Goal: Task Accomplishment & Management: Use online tool/utility

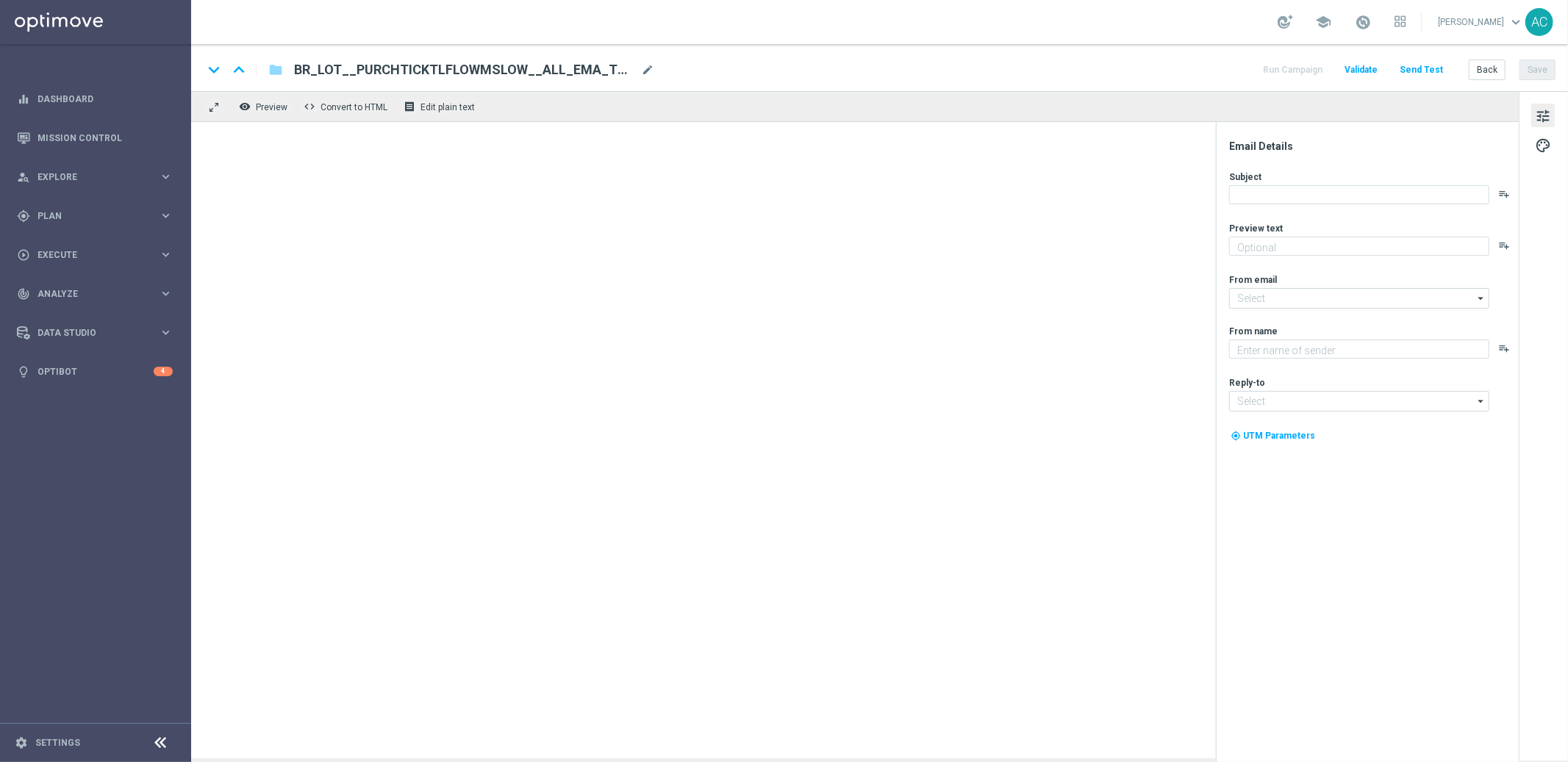
type textarea "Só hoje: leve 3 bilhetes pagando apenas 2!"
type textarea "[DOMAIN_NAME]"
type input "[EMAIL_ADDRESS][DOMAIN_NAME]"
type textarea "Só hoje: leve 3 bilhetes pagando apenas 2!"
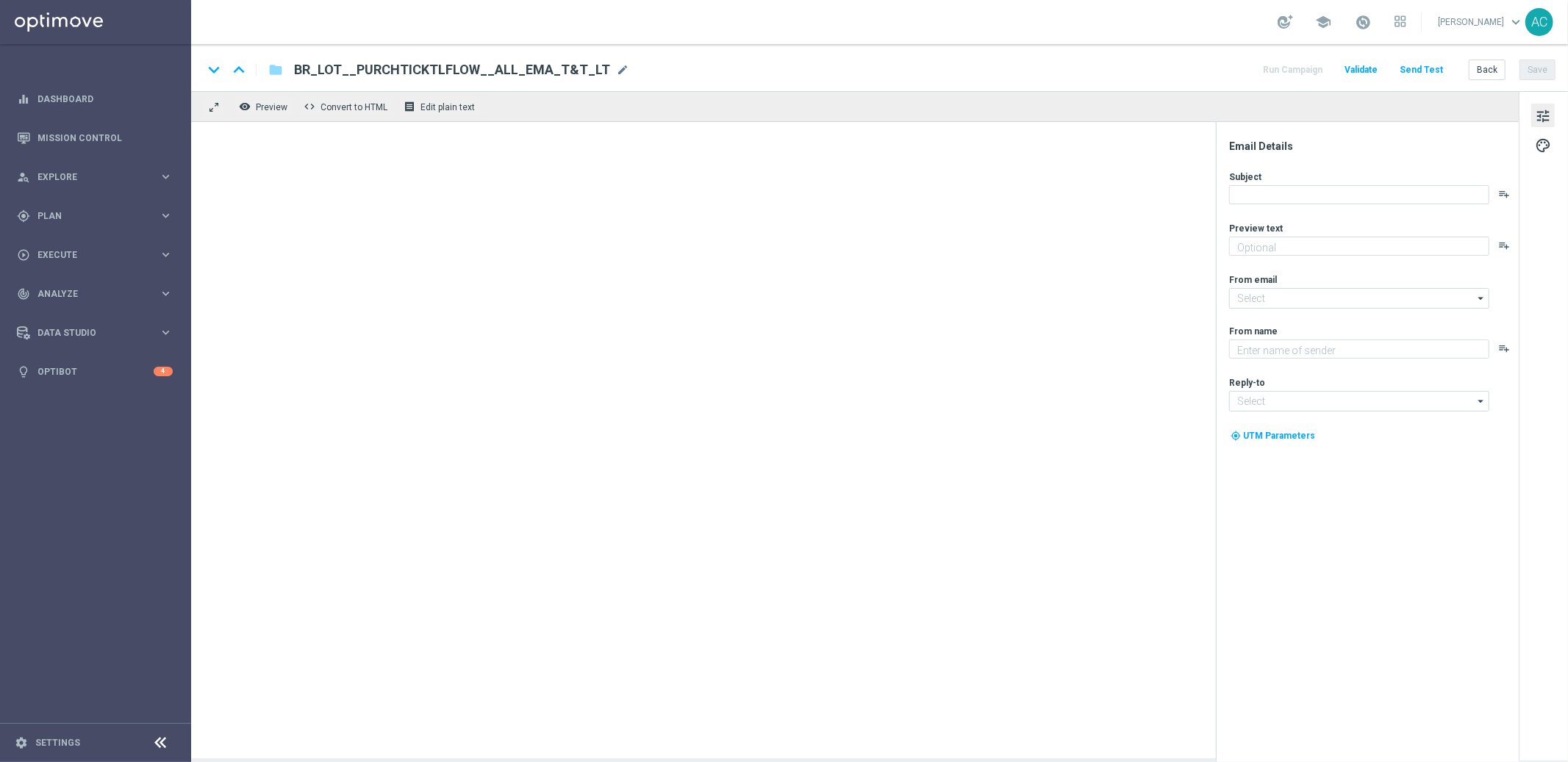
type input "[EMAIL_ADDRESS][DOMAIN_NAME]"
type textarea "[DOMAIN_NAME]"
type input "[EMAIL_ADDRESS][DOMAIN_NAME]"
type textarea "Garanta sua cota no bolão da Independência antes que acabe!"
type textarea "[DOMAIN_NAME]"
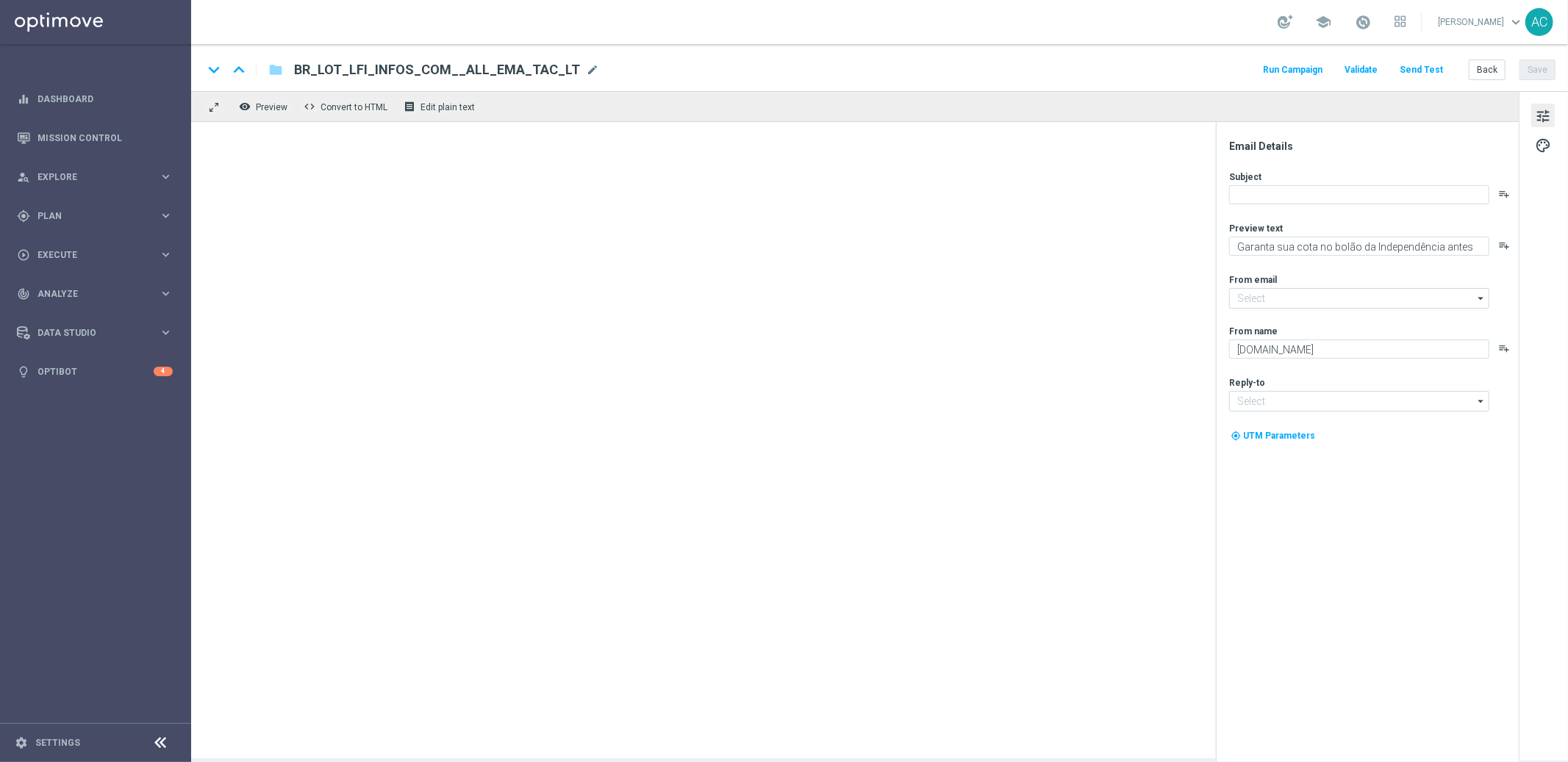
type input "[EMAIL_ADDRESS][DOMAIN_NAME]"
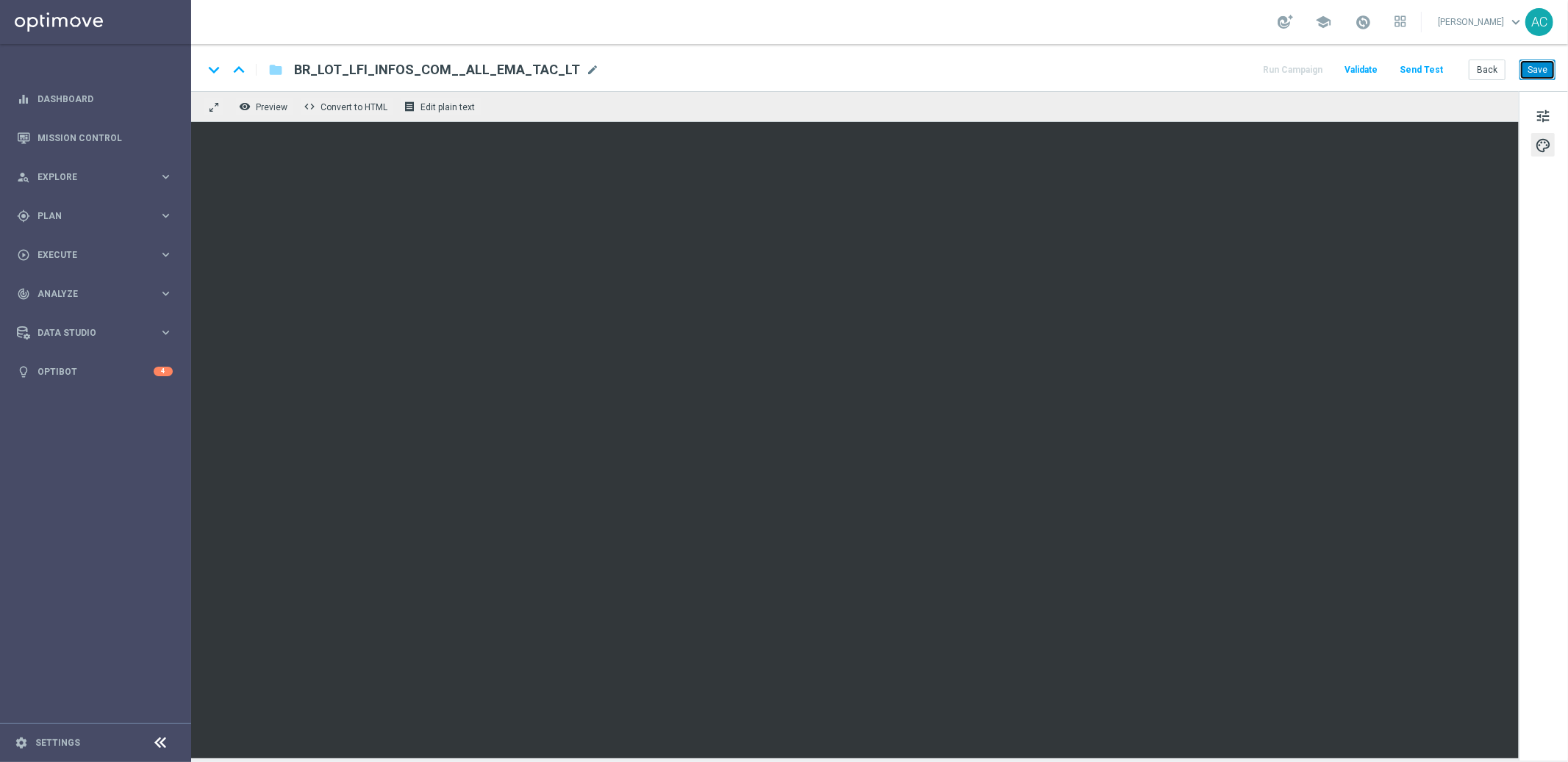
click at [1537, 68] on button "Save" at bounding box center [1536, 70] width 36 height 21
click at [1537, 66] on button "Save" at bounding box center [1536, 70] width 36 height 21
click at [1544, 65] on button "Save" at bounding box center [1536, 70] width 36 height 21
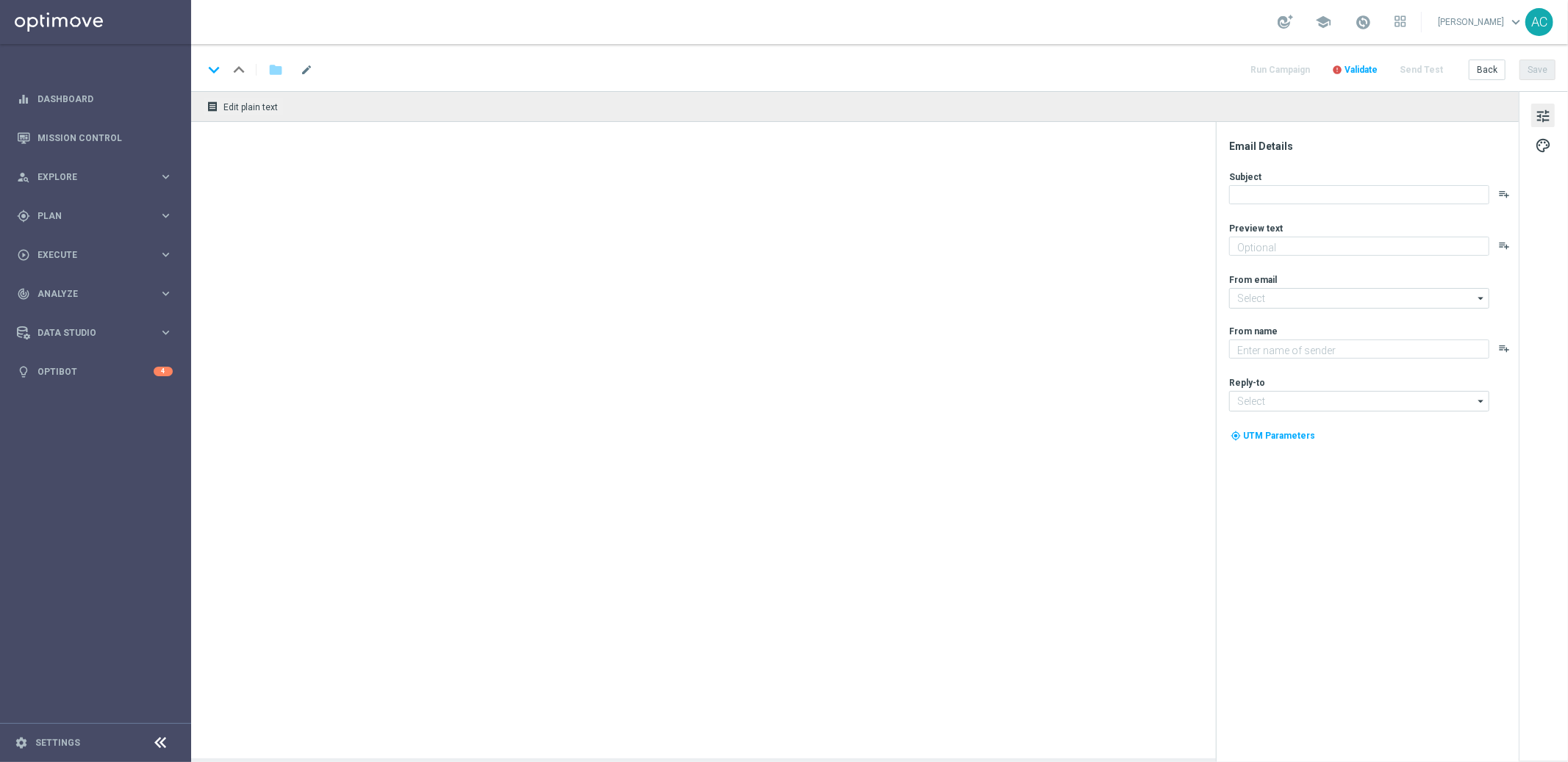
type textarea "Garanta 50% OFF e jogue 4 desdobramentos com 18 números"
type textarea "[DOMAIN_NAME]"
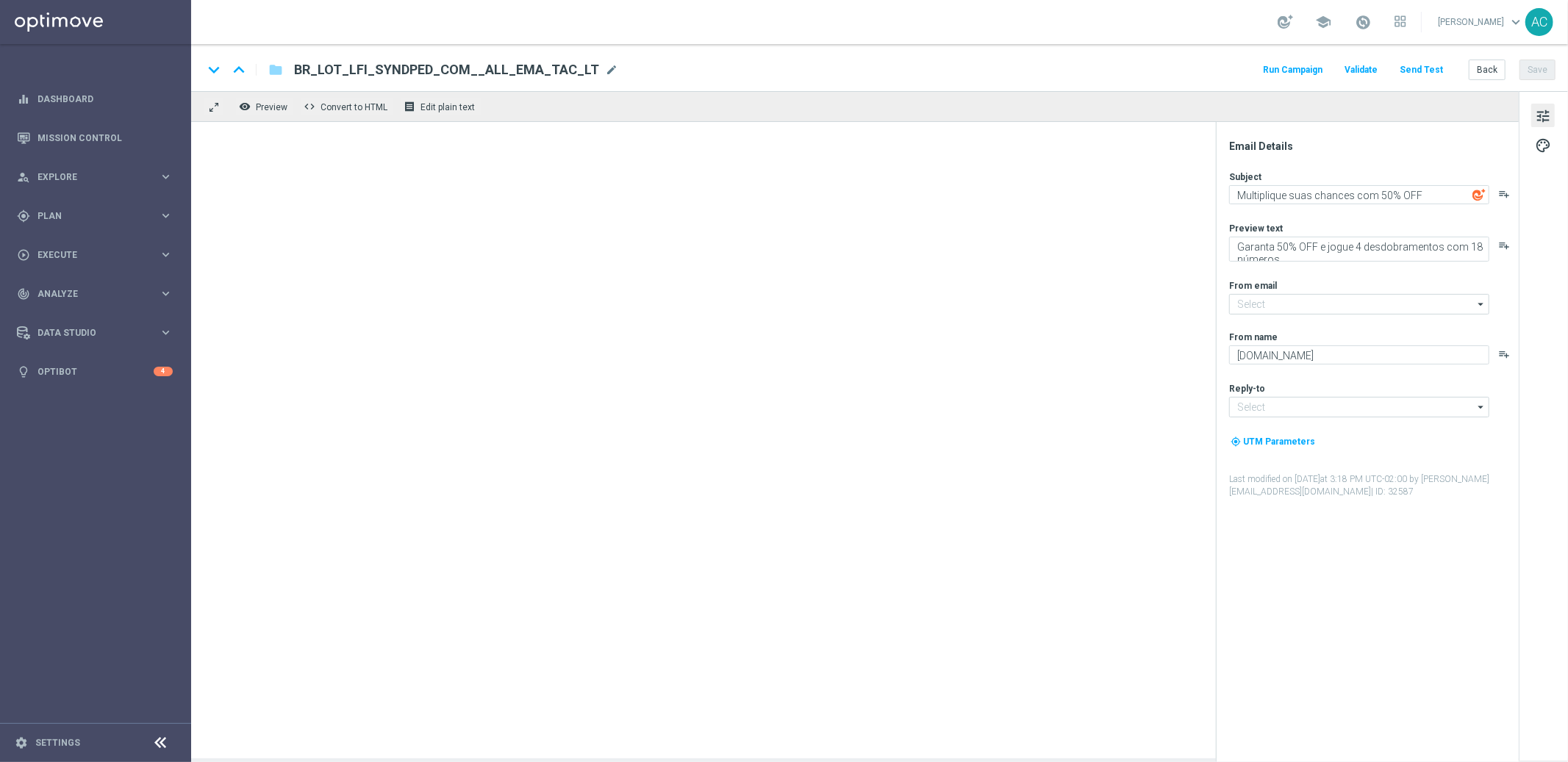
type input "[EMAIL_ADDRESS][DOMAIN_NAME]"
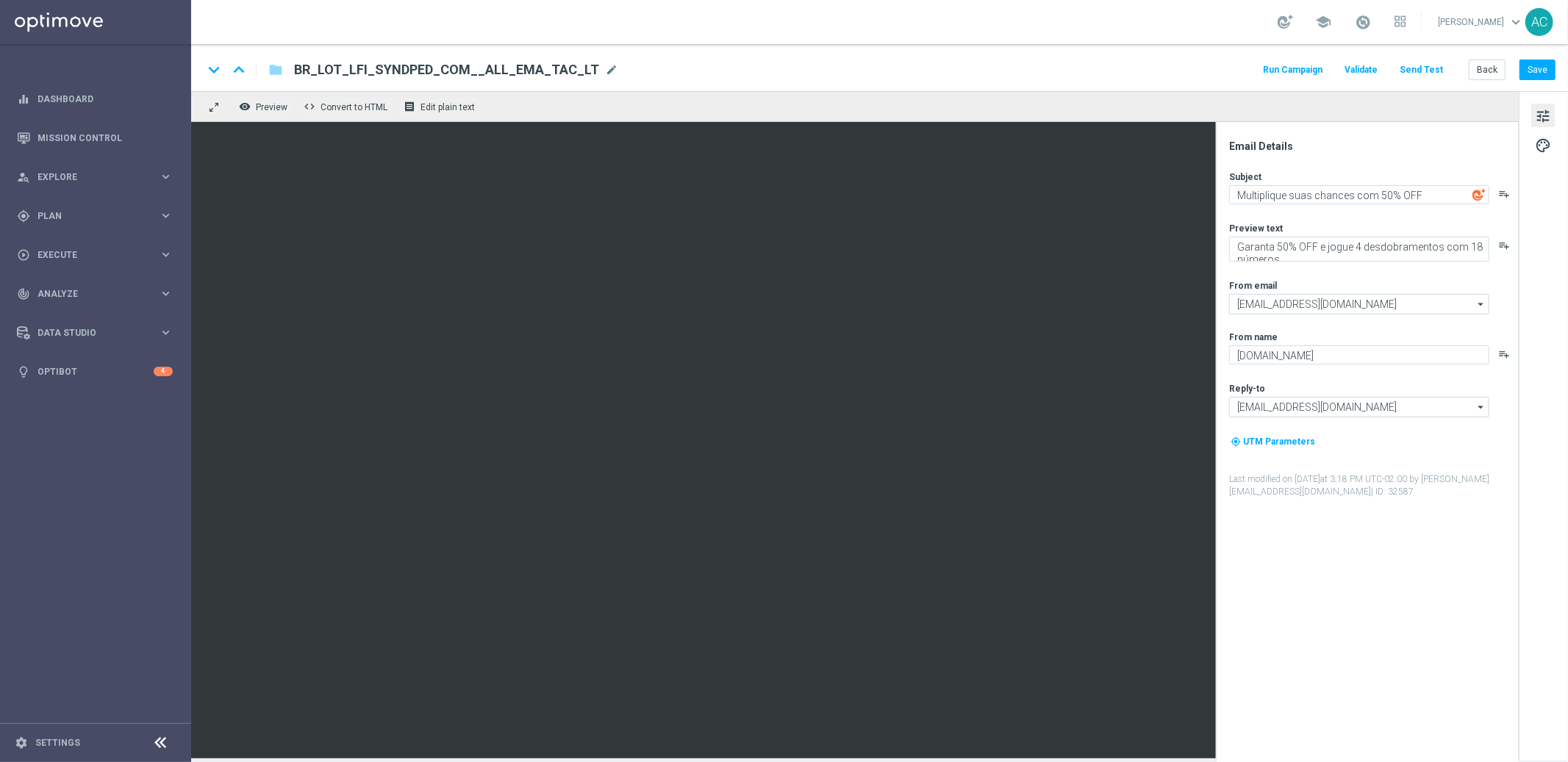
click at [283, 62] on div "BR_LOT_LFI_SYNDPED_COM__ALL_EMA_TAC_LT BR_LOT_LFI_SYNDPED_COM__ALL_EMA_TAC_LT m…" at bounding box center [449, 70] width 336 height 19
click at [273, 69] on icon "folder" at bounding box center [276, 70] width 15 height 17
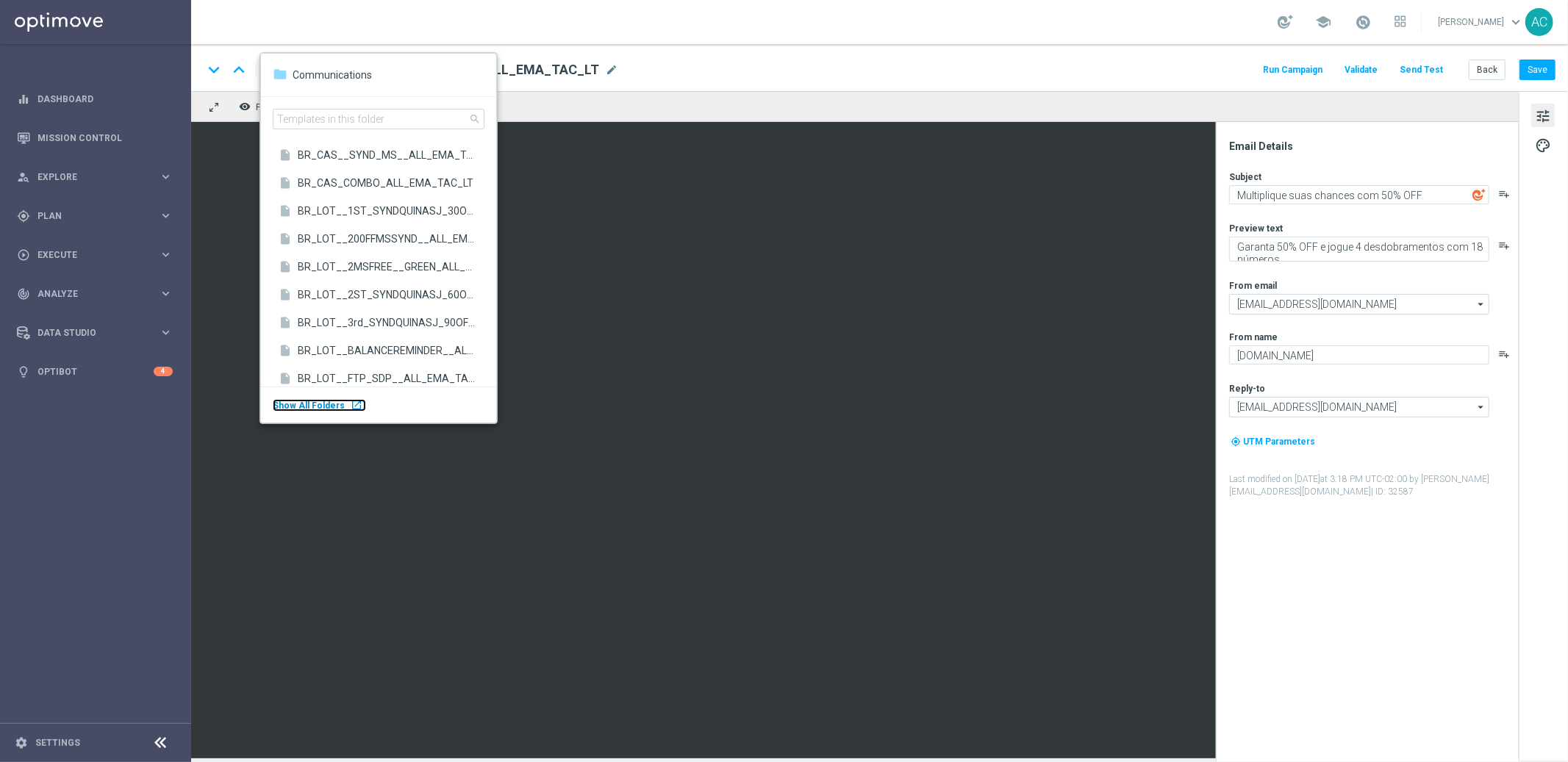
click at [317, 405] on span "Show All Folders" at bounding box center [308, 405] width 72 height 10
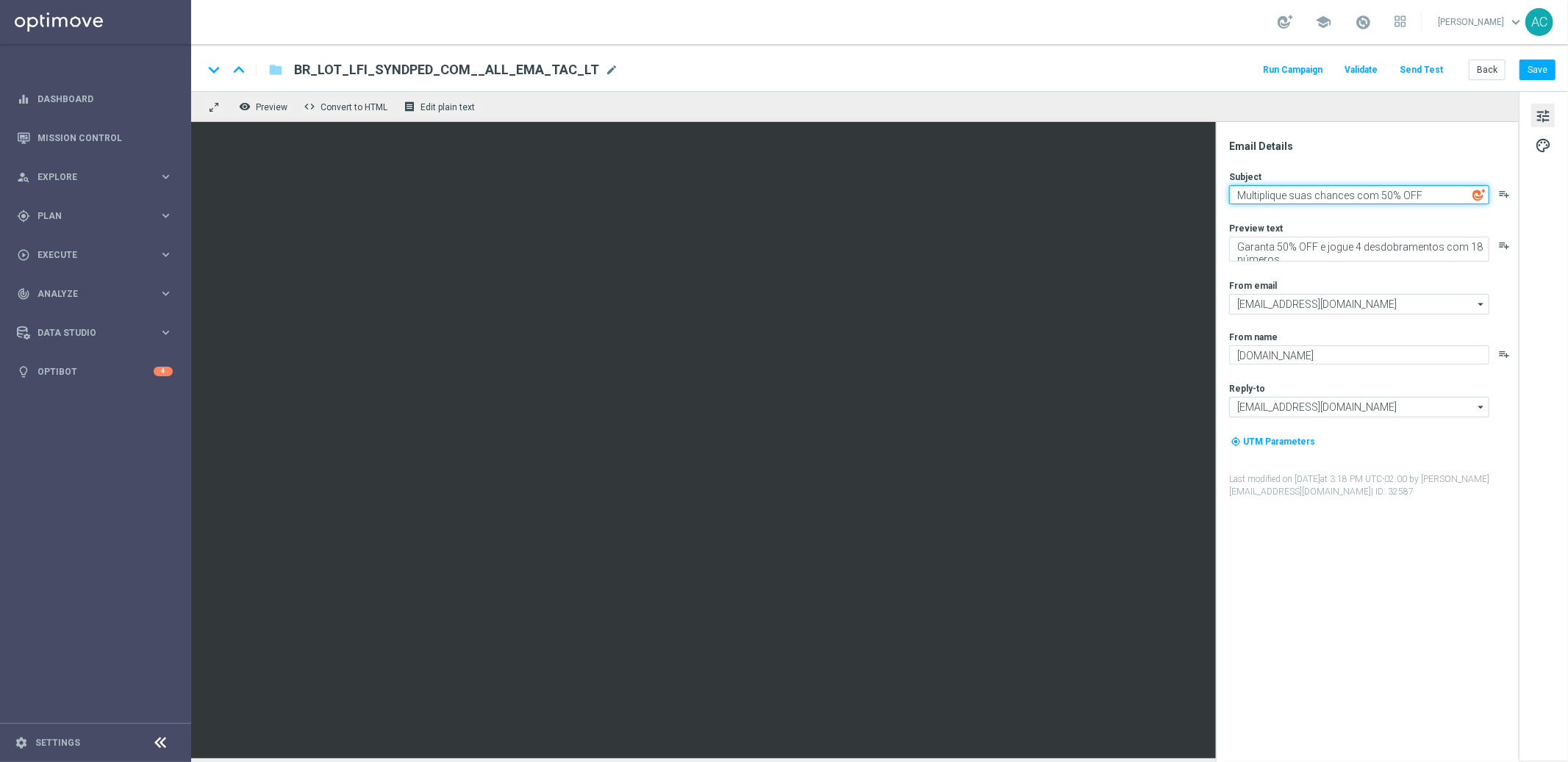
click at [1336, 197] on textarea "Multiplique suas chances com 50% OFF" at bounding box center [1359, 194] width 260 height 19
paste textarea "aumente suas chances 2040 vezes!"
click at [1240, 197] on textarea "aumente suas chances 2040 vezes!" at bounding box center [1359, 194] width 260 height 19
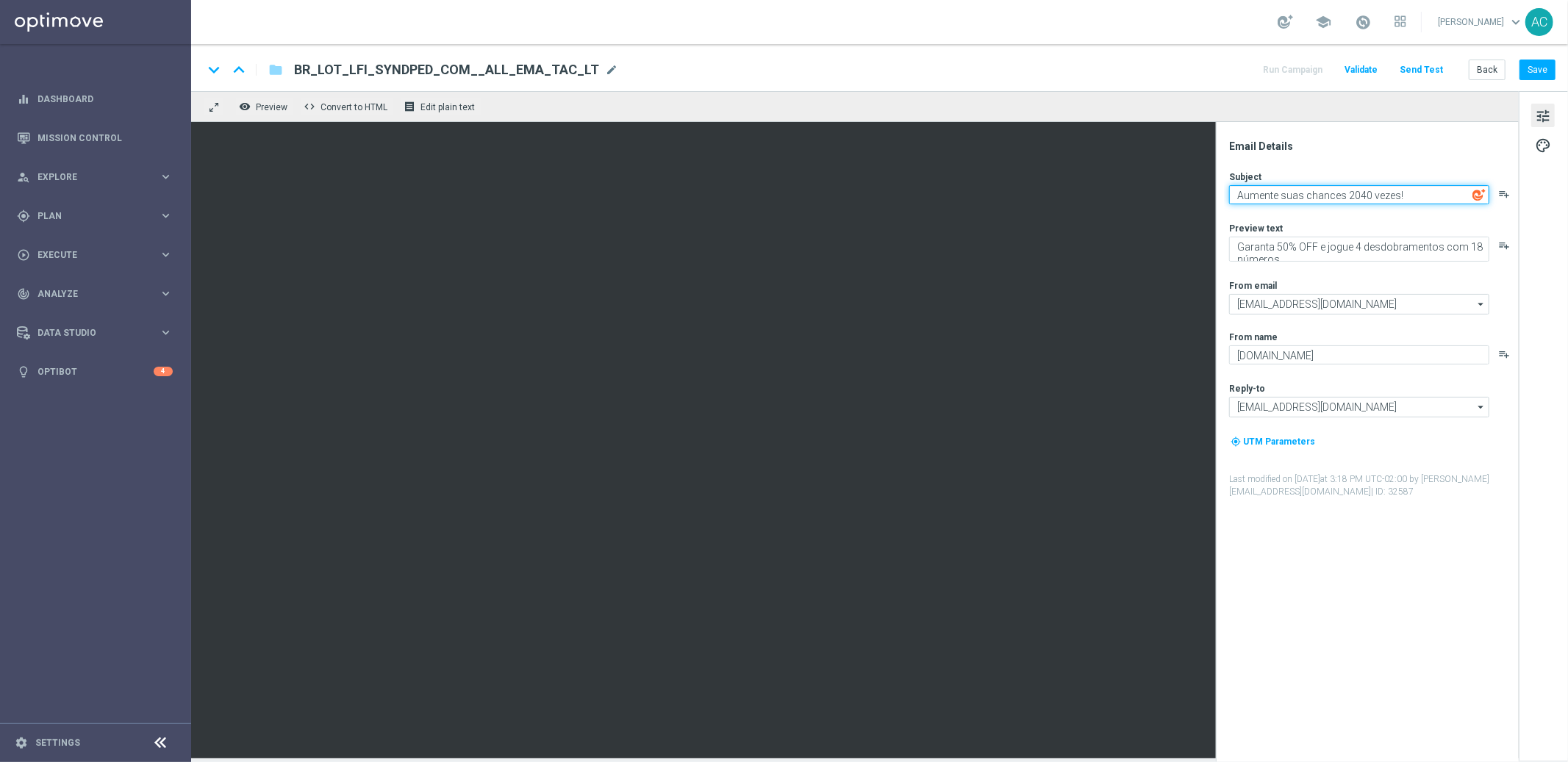
type textarea "Aumente suas chances 2040 vezes!"
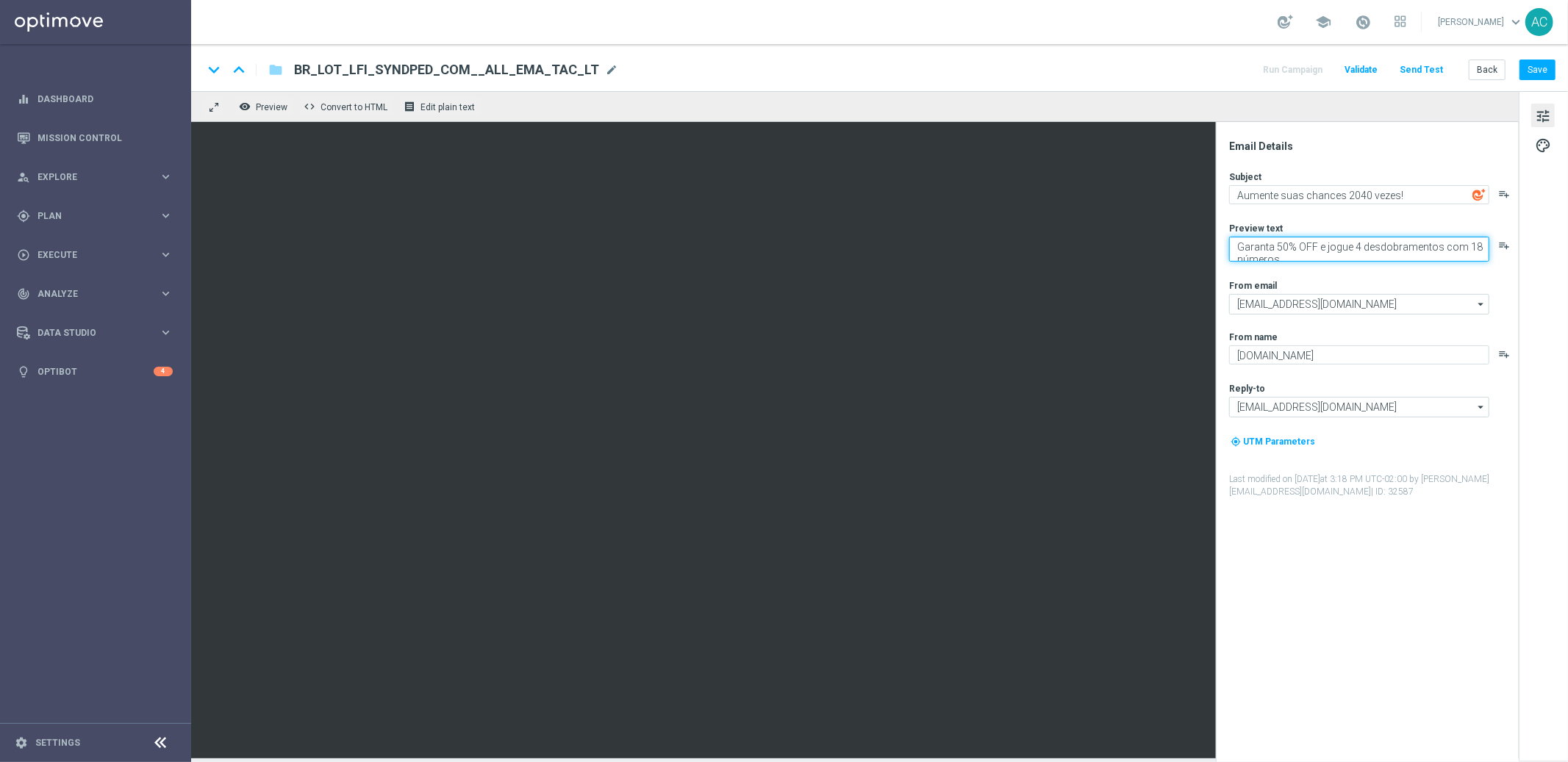
click at [1307, 247] on textarea "Garanta 50% OFF e jogue 4 desdobramentos com 18 números" at bounding box center [1359, 249] width 260 height 25
type textarea "Você nāo pode ficar de fora"
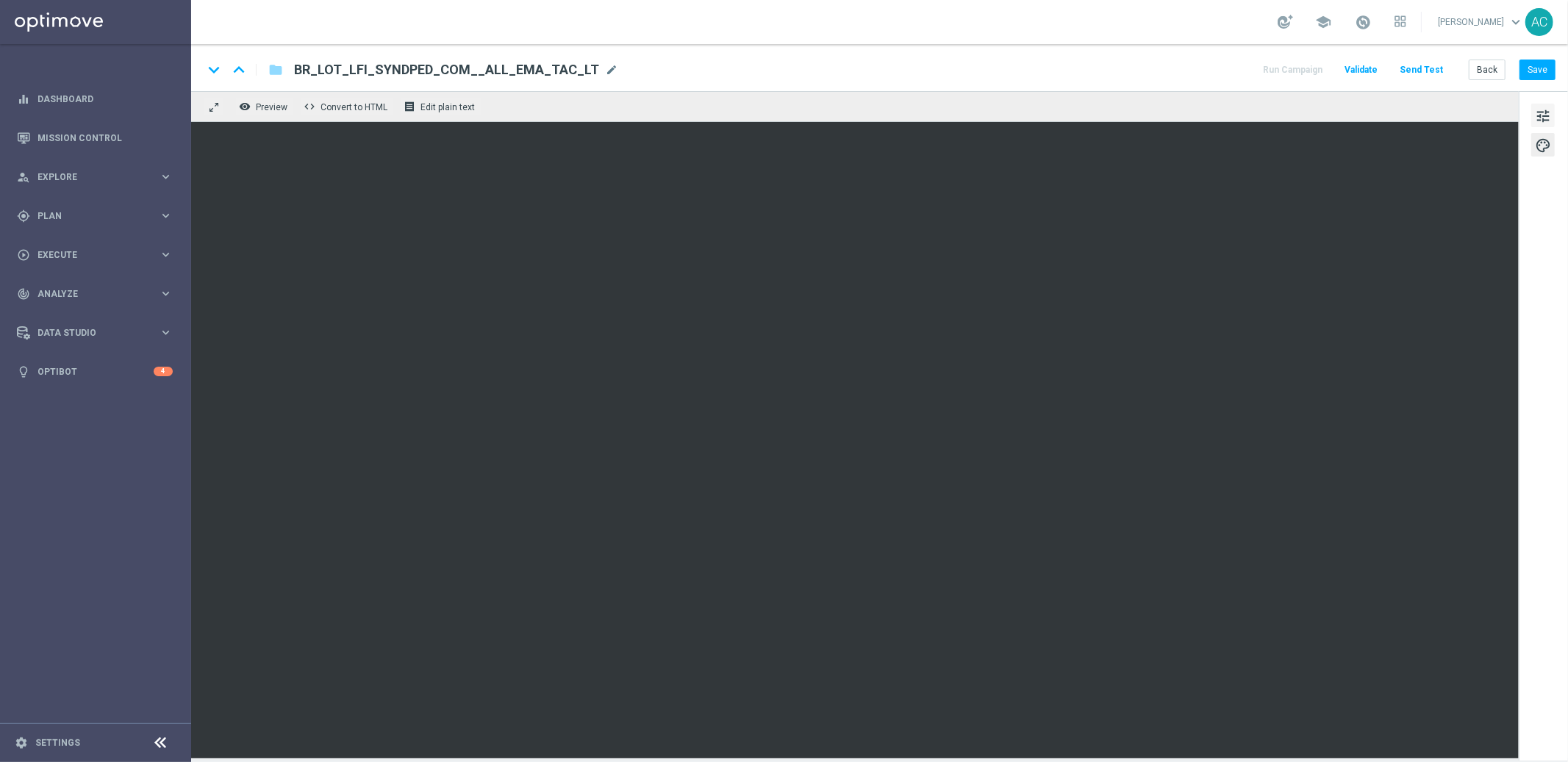
click at [1545, 119] on span "tune" at bounding box center [1543, 116] width 17 height 19
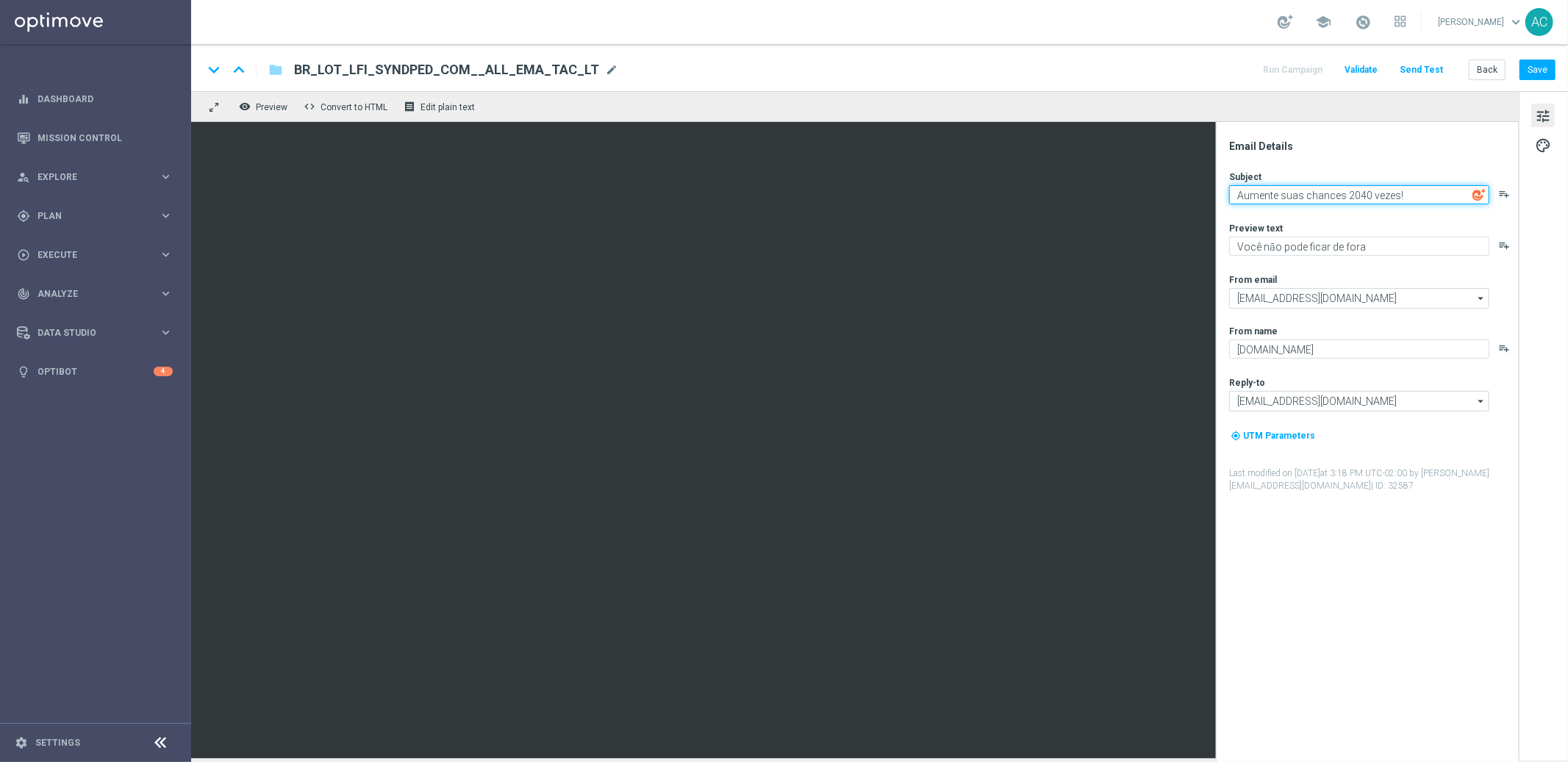
click at [1392, 192] on textarea "Aumente suas chances 2040 vezes!" at bounding box center [1359, 194] width 260 height 19
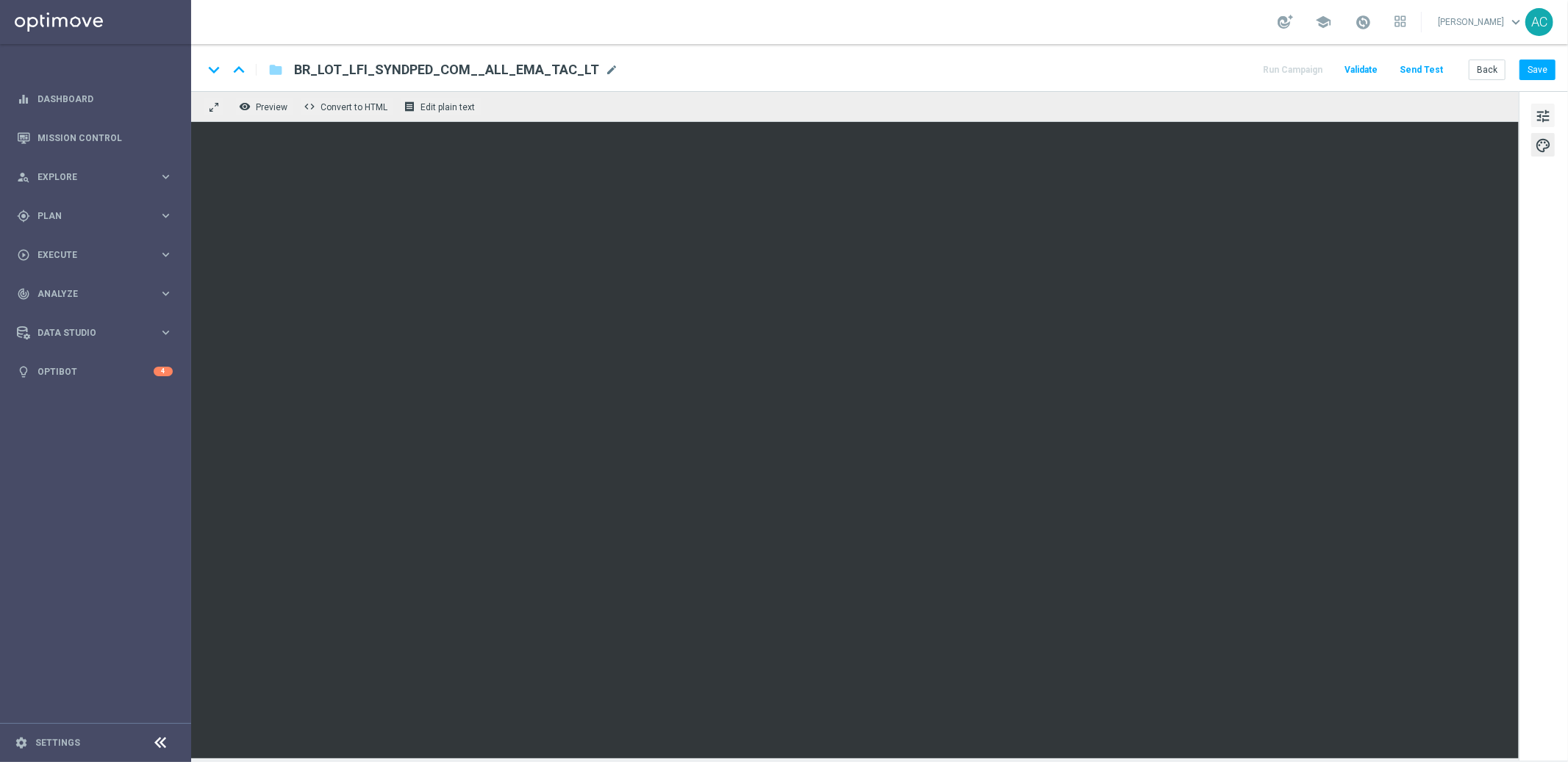
click at [1550, 117] on span "tune" at bounding box center [1543, 116] width 17 height 19
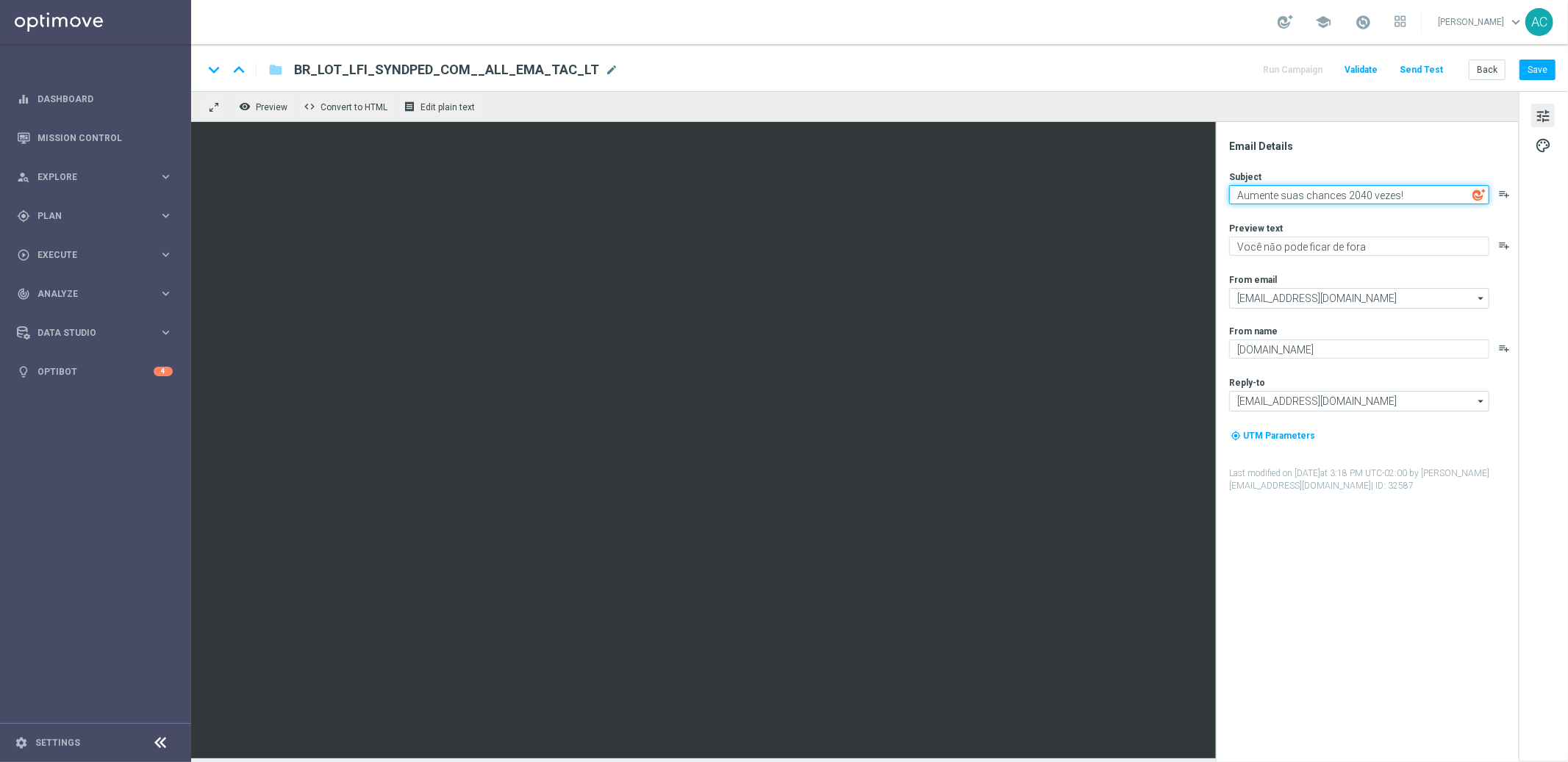
click at [1337, 193] on textarea "Aumente suas chances 2040 vezes!" at bounding box center [1359, 194] width 260 height 19
paste textarea "3264 chances por metade do valor"
type textarea "3264 chances por metade do valor!"
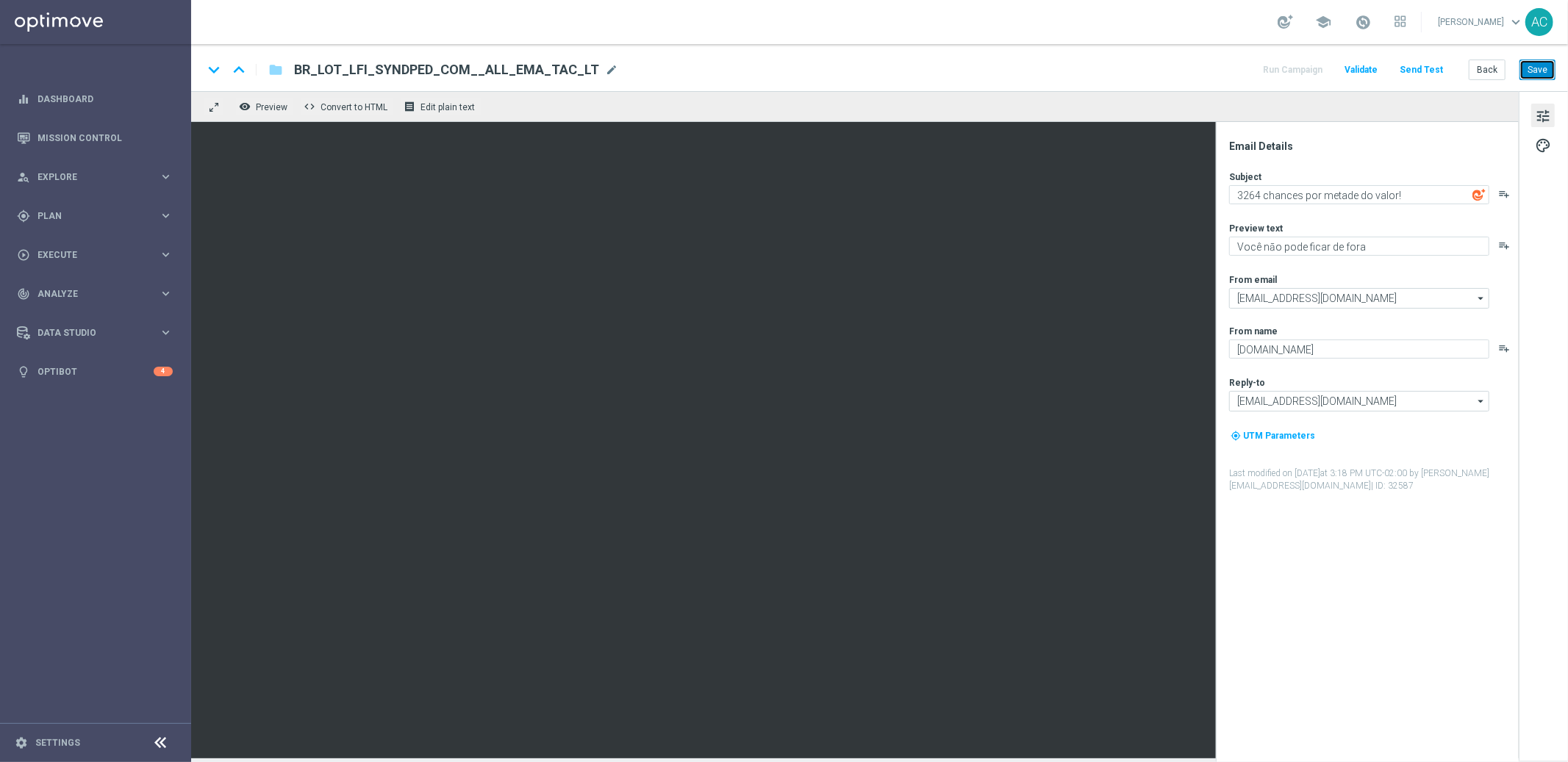
click at [1536, 74] on button "Save" at bounding box center [1536, 70] width 36 height 21
click at [1330, 250] on textarea "Você nāo pode ficar de fora" at bounding box center [1359, 245] width 260 height 19
click at [1384, 243] on textarea "Você nāo pode ficar de fora" at bounding box center [1359, 245] width 260 height 19
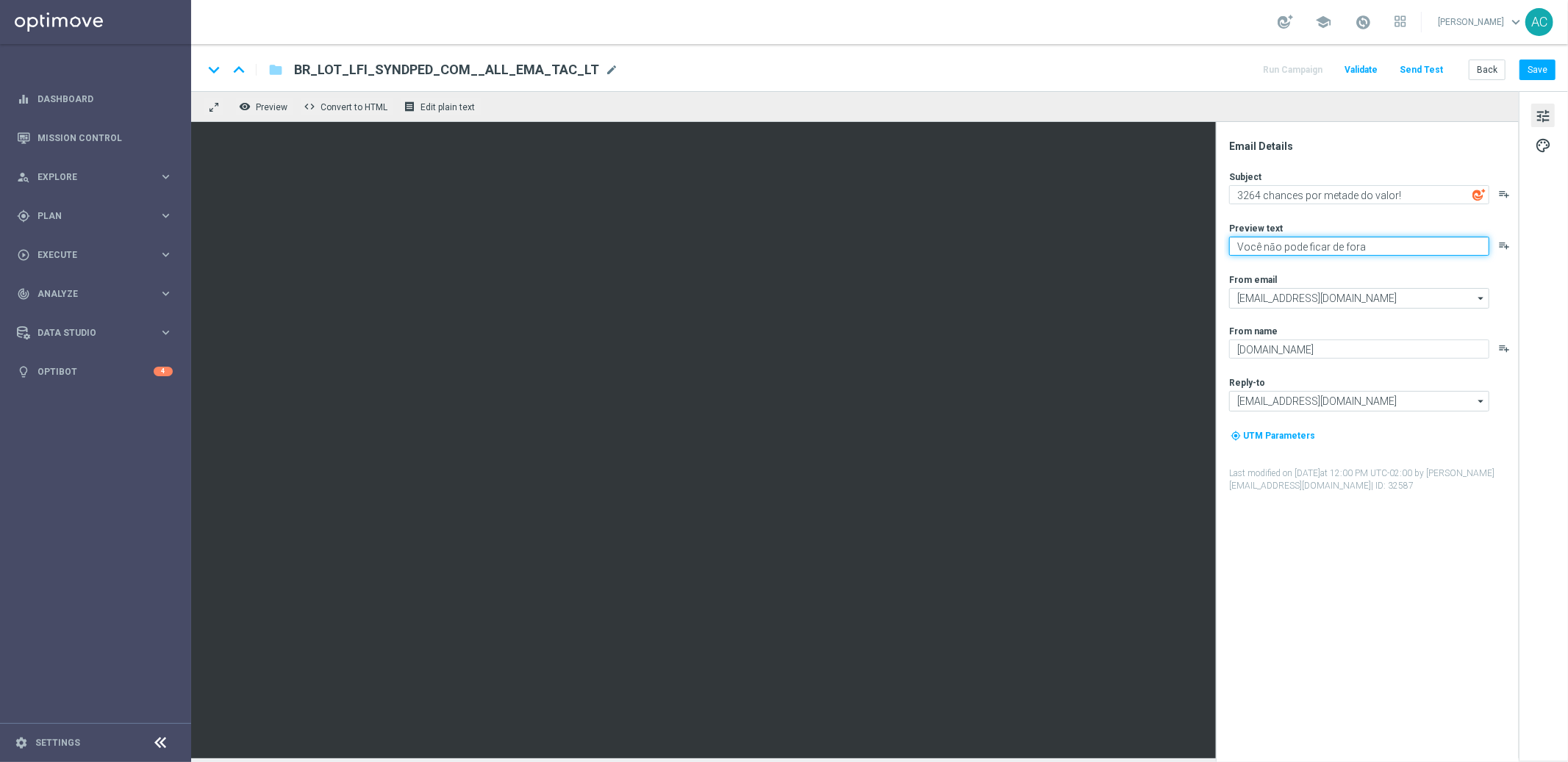
click at [1386, 245] on textarea "Você nāo pode ficar de fora" at bounding box center [1359, 245] width 260 height 19
type textarea "Você nāo pode ficar de fora!"
click at [1537, 68] on button "Save" at bounding box center [1536, 70] width 36 height 21
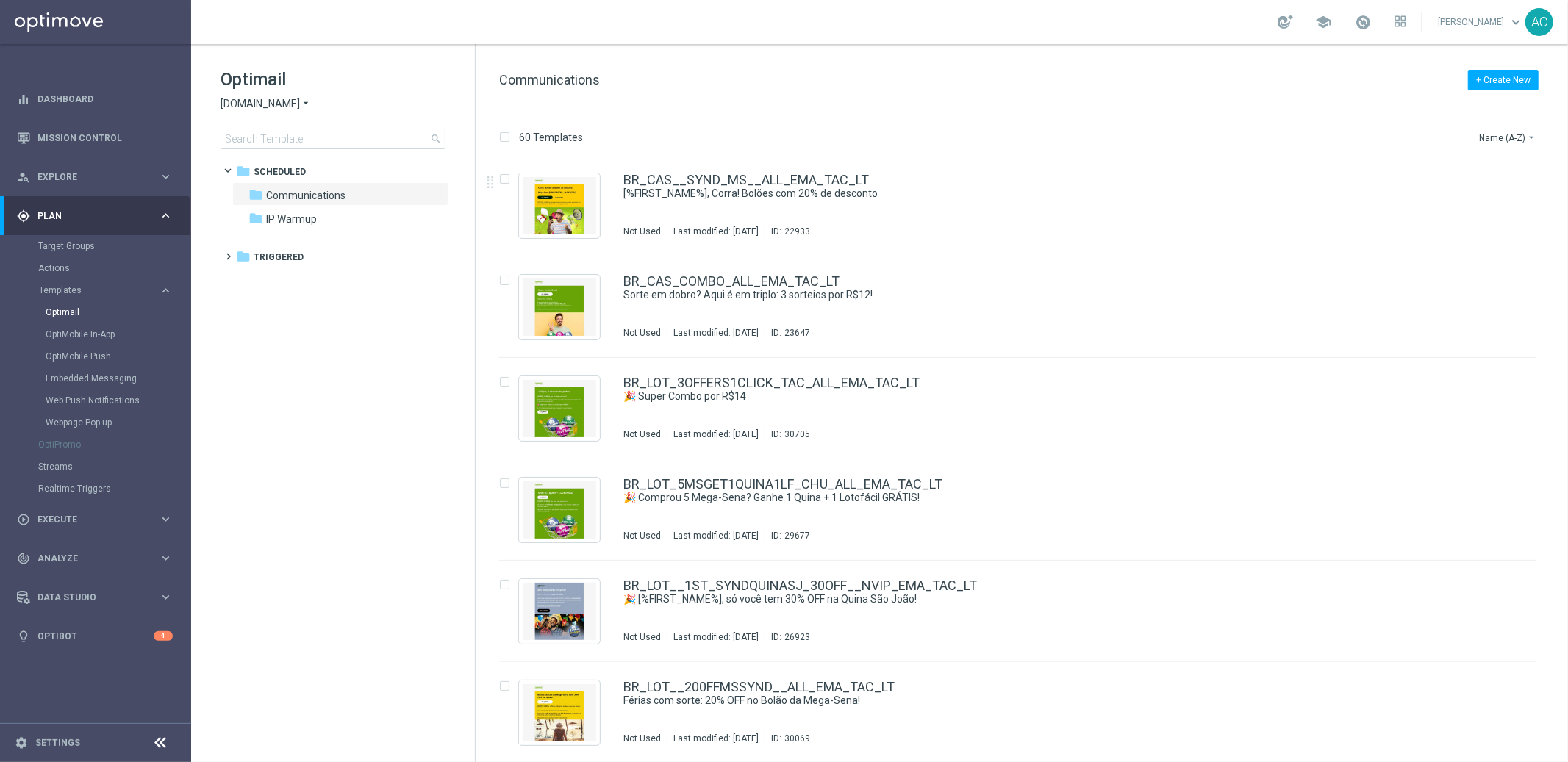
click at [1504, 126] on div "Name (A-Z) arrow_drop_down" at bounding box center [1508, 135] width 61 height 22
click at [1509, 139] on button "Name (A-Z) arrow_drop_down" at bounding box center [1508, 137] width 61 height 17
click at [1509, 205] on span "Date Modified (Newest)" at bounding box center [1482, 202] width 99 height 10
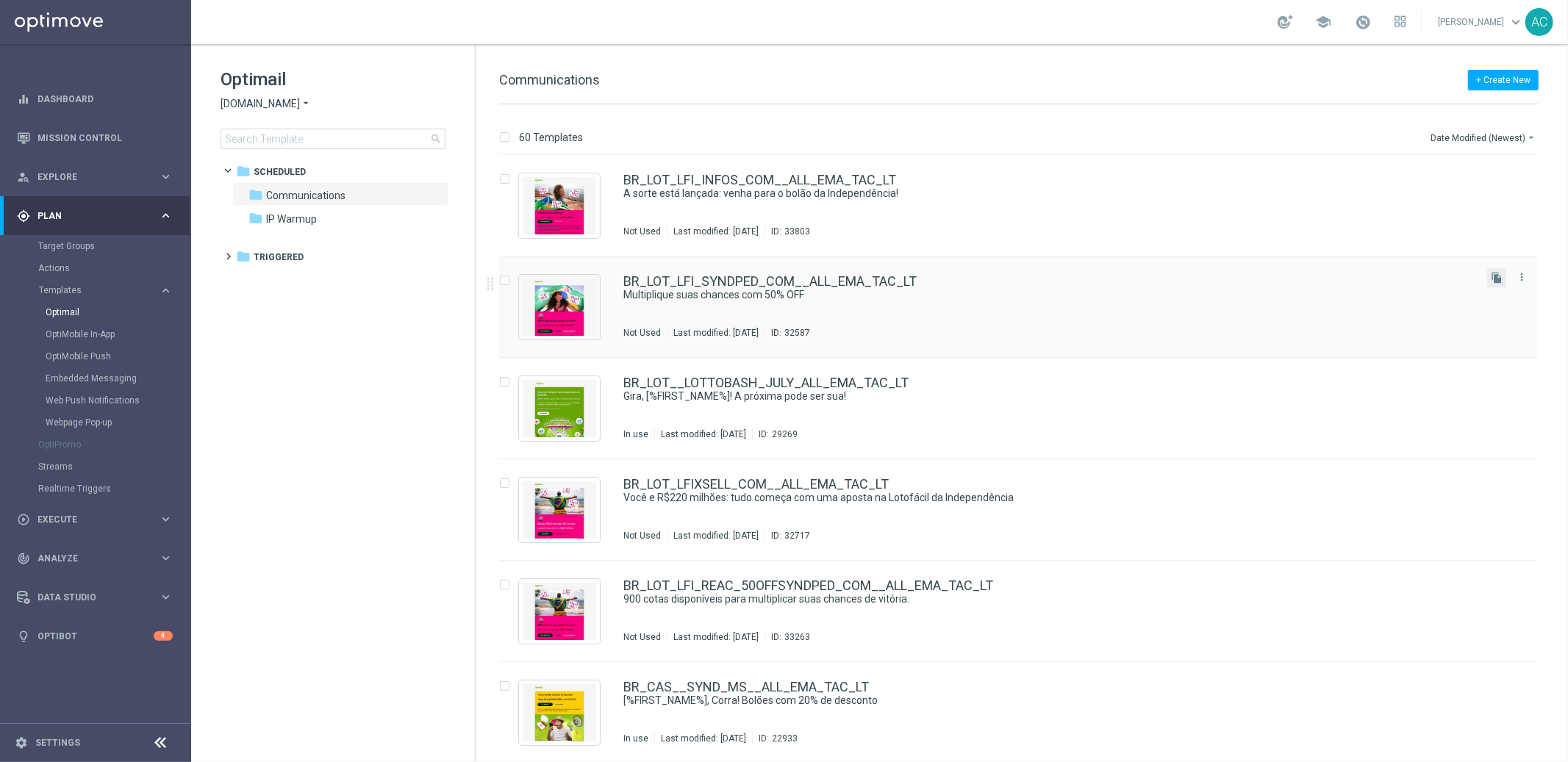
click at [1500, 279] on button "file_copy" at bounding box center [1496, 278] width 19 height 19
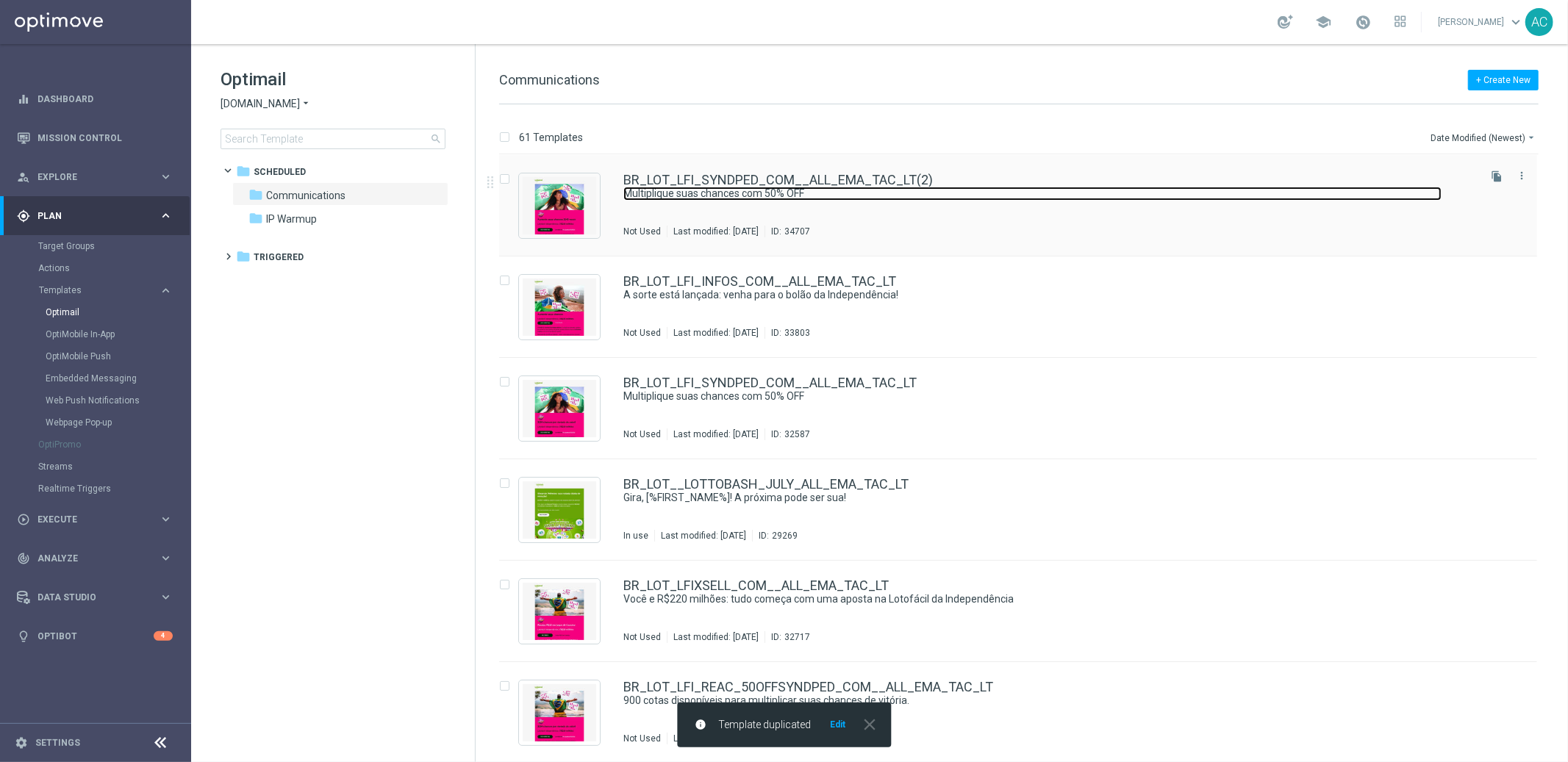
click at [923, 197] on link "Multiplique suas chances com 50% OFF" at bounding box center [1032, 193] width 818 height 14
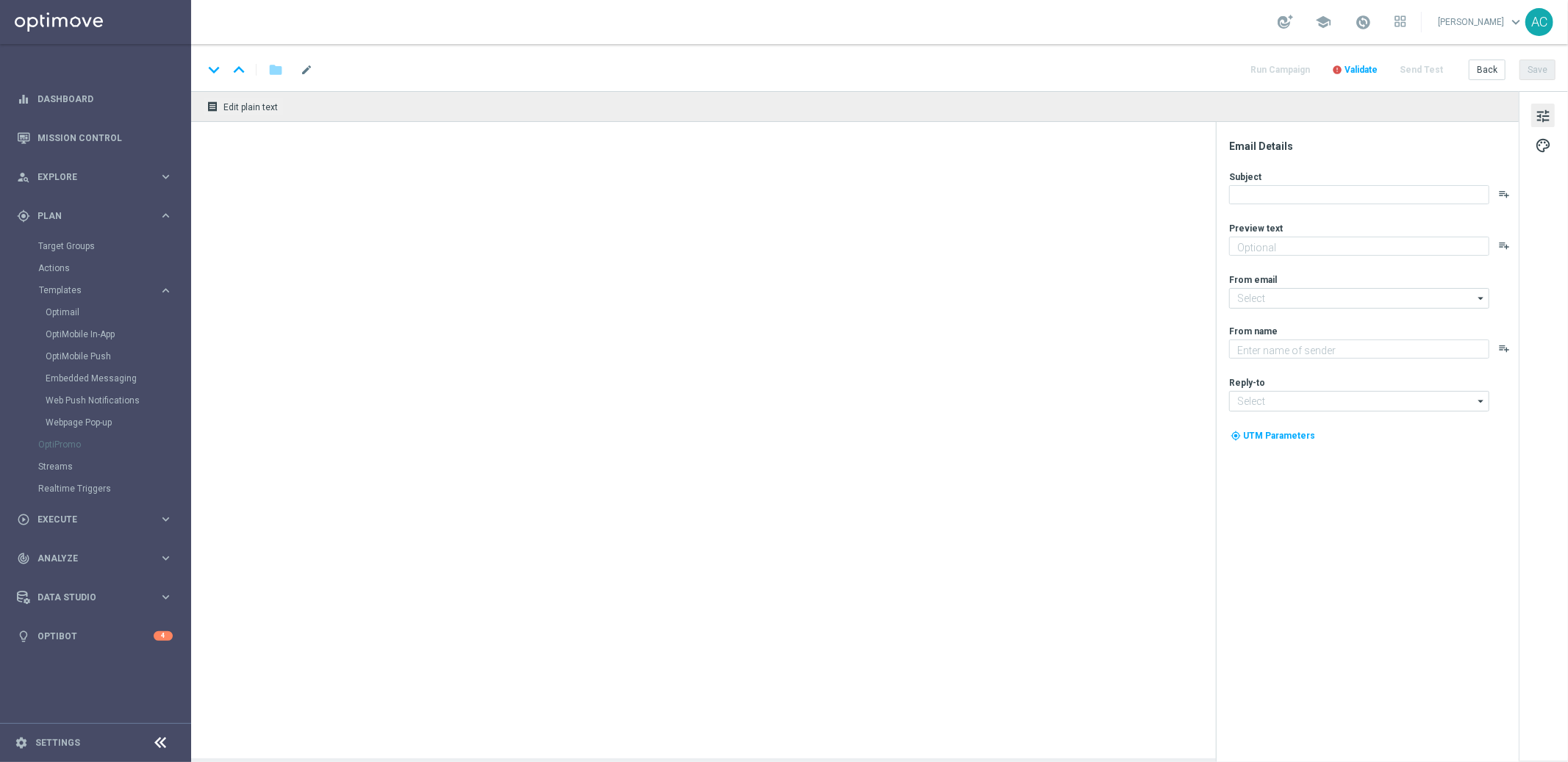
type input "BR_LOT_LFI_SYNDPED_COM__ALL_EMA_TAC_LT(2)"
type textarea "Garanta 50% OFF e jogue 4 desdobramentos com 18 números"
type input "[EMAIL_ADDRESS][DOMAIN_NAME]"
type textarea "[DOMAIN_NAME]"
type input "[EMAIL_ADDRESS][DOMAIN_NAME]"
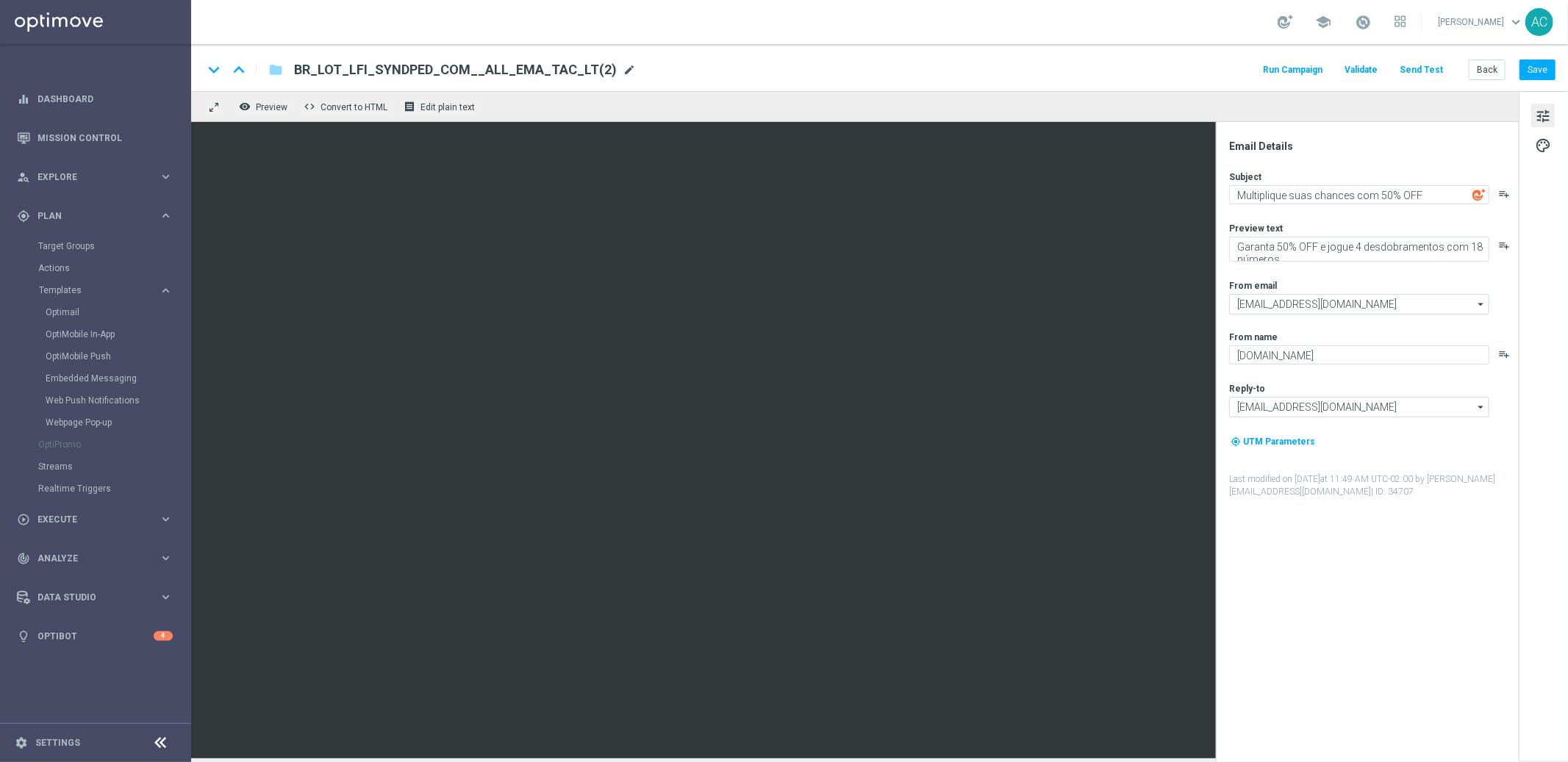
click at [623, 63] on span "mode_edit" at bounding box center [629, 70] width 13 height 13
click at [405, 70] on input "BR_LOT_LFI_SYNDPED_COM__ALL_EMA_TAC_LT" at bounding box center [477, 70] width 365 height 19
type input "BR_LOT_LFI_SYNDNIB_COM__ALL_EMA_TAC_LT"
click at [1532, 74] on button "Save" at bounding box center [1536, 70] width 36 height 21
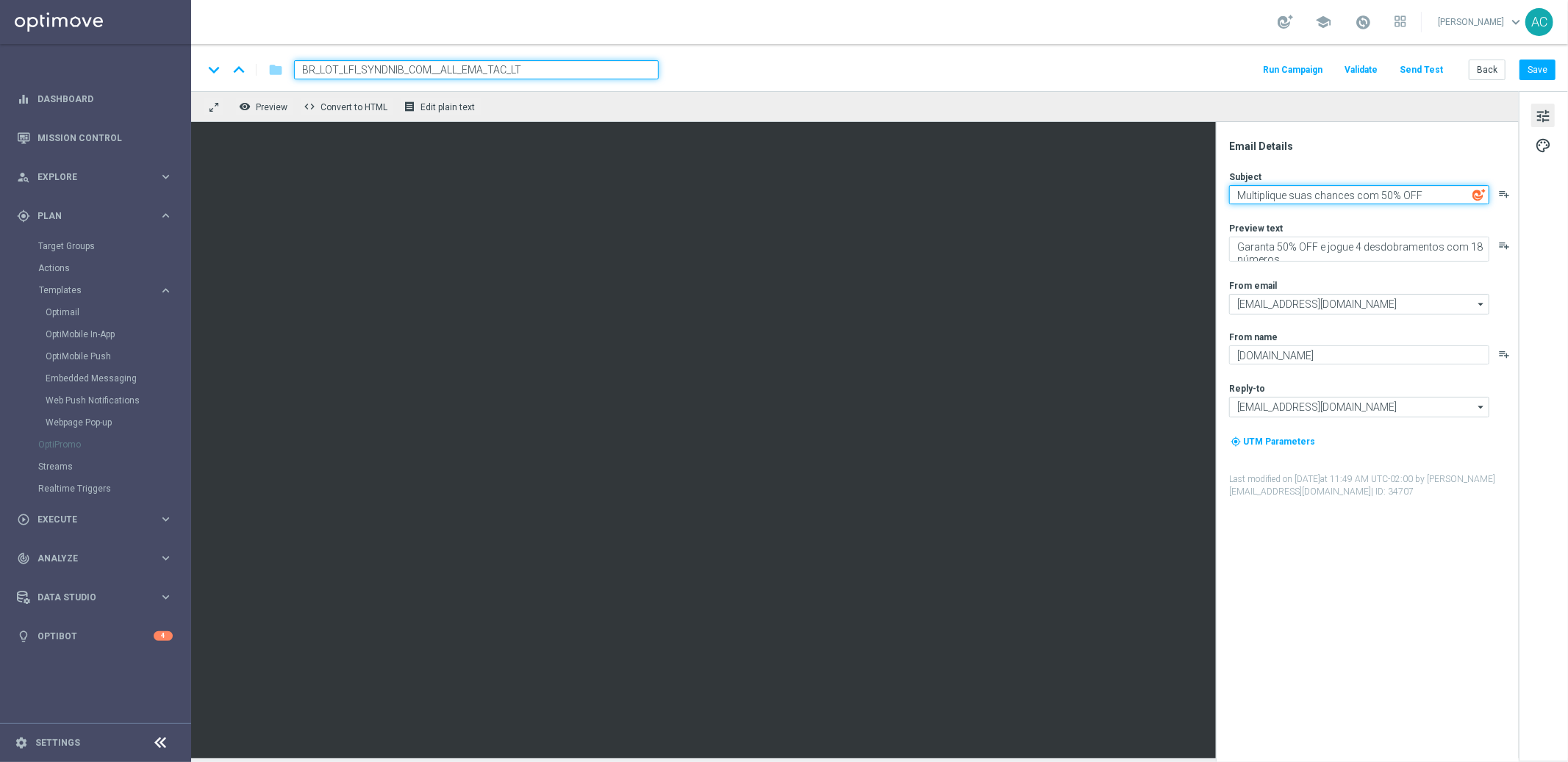
click at [1384, 197] on textarea "Multiplique suas chances com 50% OFF" at bounding box center [1359, 194] width 260 height 19
type textarea "Multiplique suas chances com 40% OFF"
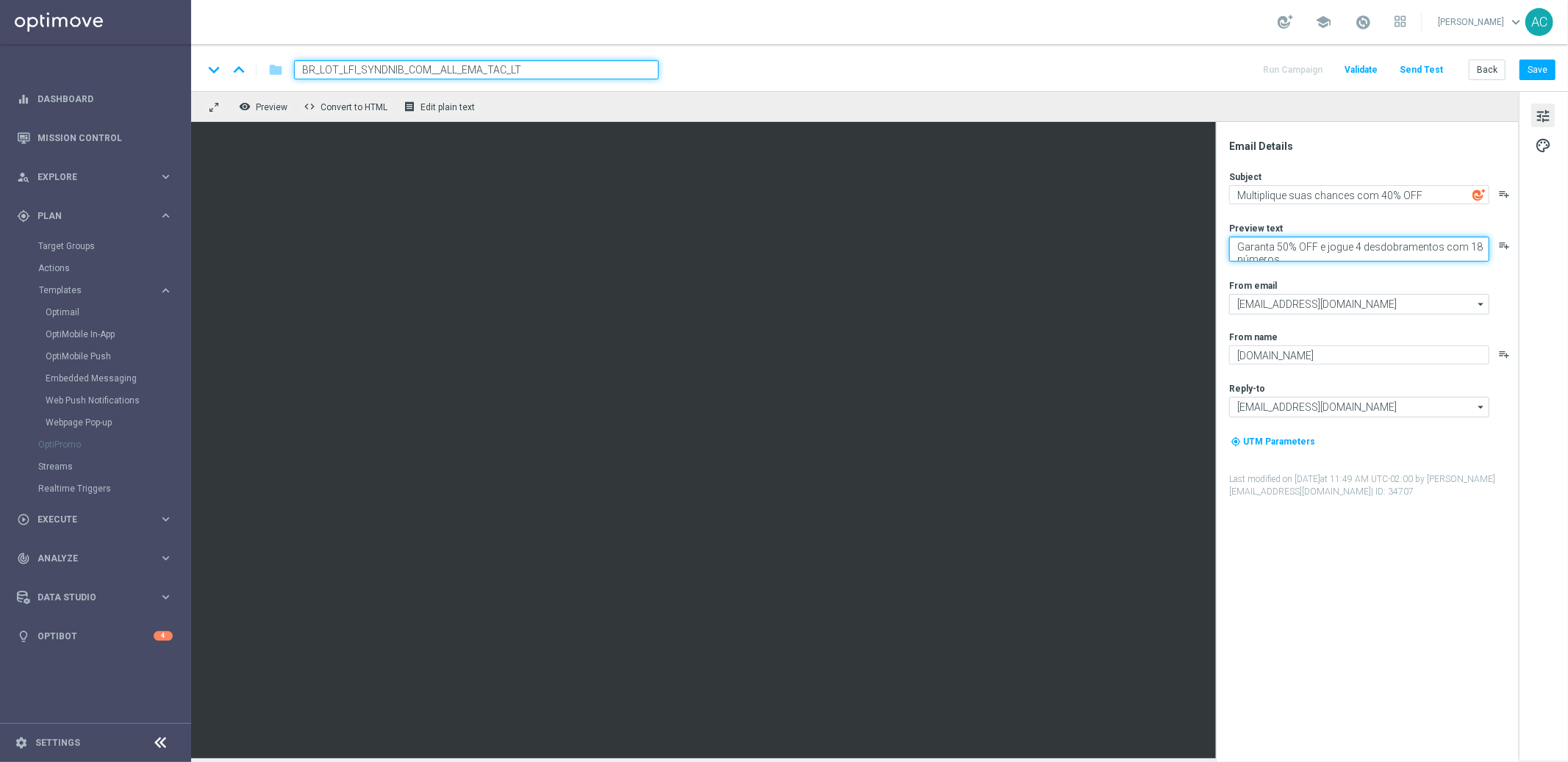
click at [1275, 244] on textarea "Garanta 50% OFF e jogue 4 desdobramentos com 18 números" at bounding box center [1359, 249] width 260 height 25
drag, startPoint x: 1281, startPoint y: 250, endPoint x: 1303, endPoint y: 248, distance: 22.1
click at [1282, 250] on textarea "Garanta 50% OFF e jogue 4 desdobramentos com 18 números" at bounding box center [1359, 249] width 260 height 25
type textarea "Garanta 40% OFF e jogue 4 desdobramentos com 18 números"
drag, startPoint x: 1313, startPoint y: 255, endPoint x: 1221, endPoint y: 239, distance: 93.4
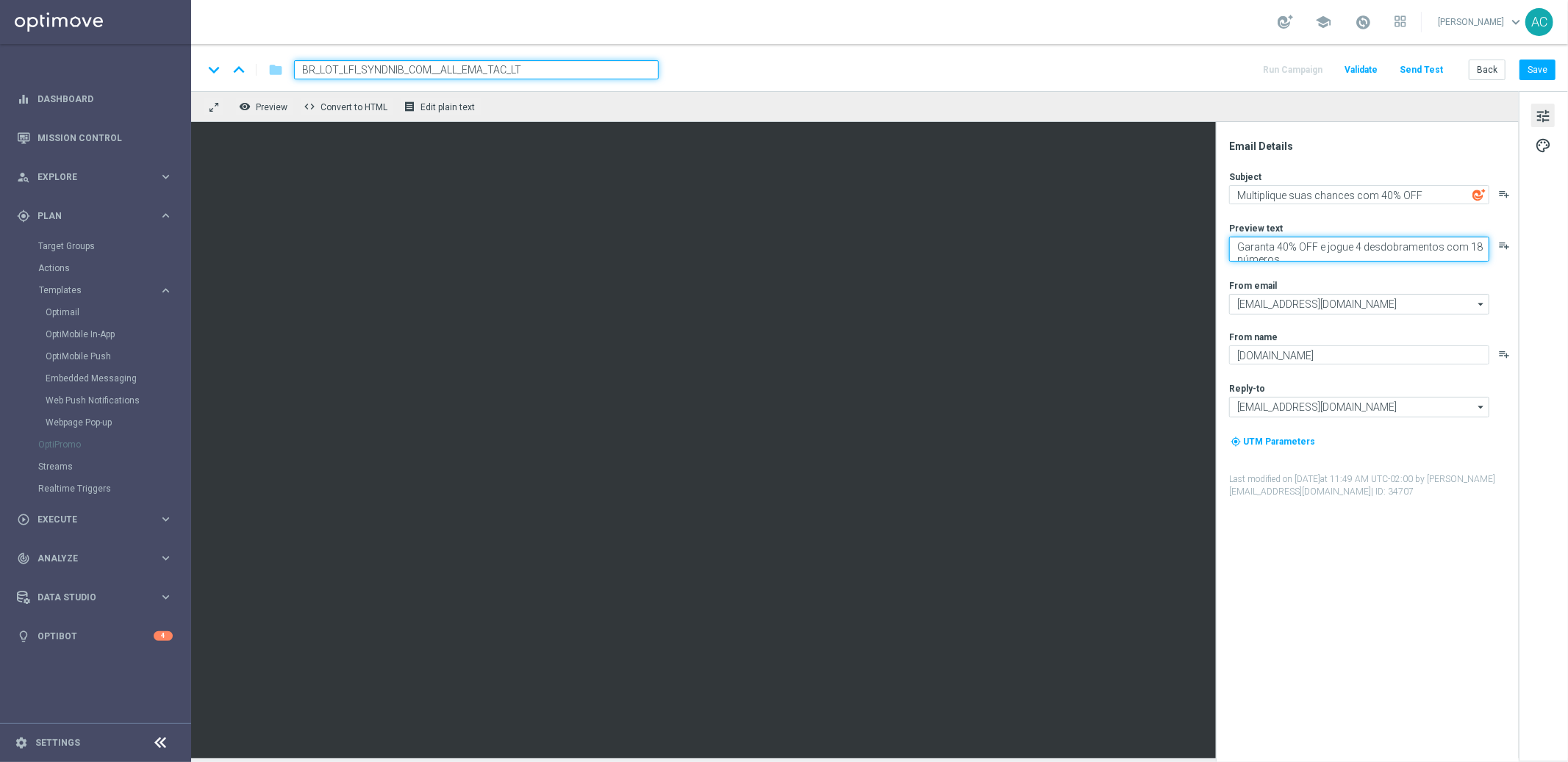
click at [1221, 239] on div "Email Details Subject Multiplique suas chances com 40% OFF playlist_add Preview…" at bounding box center [1367, 442] width 303 height 640
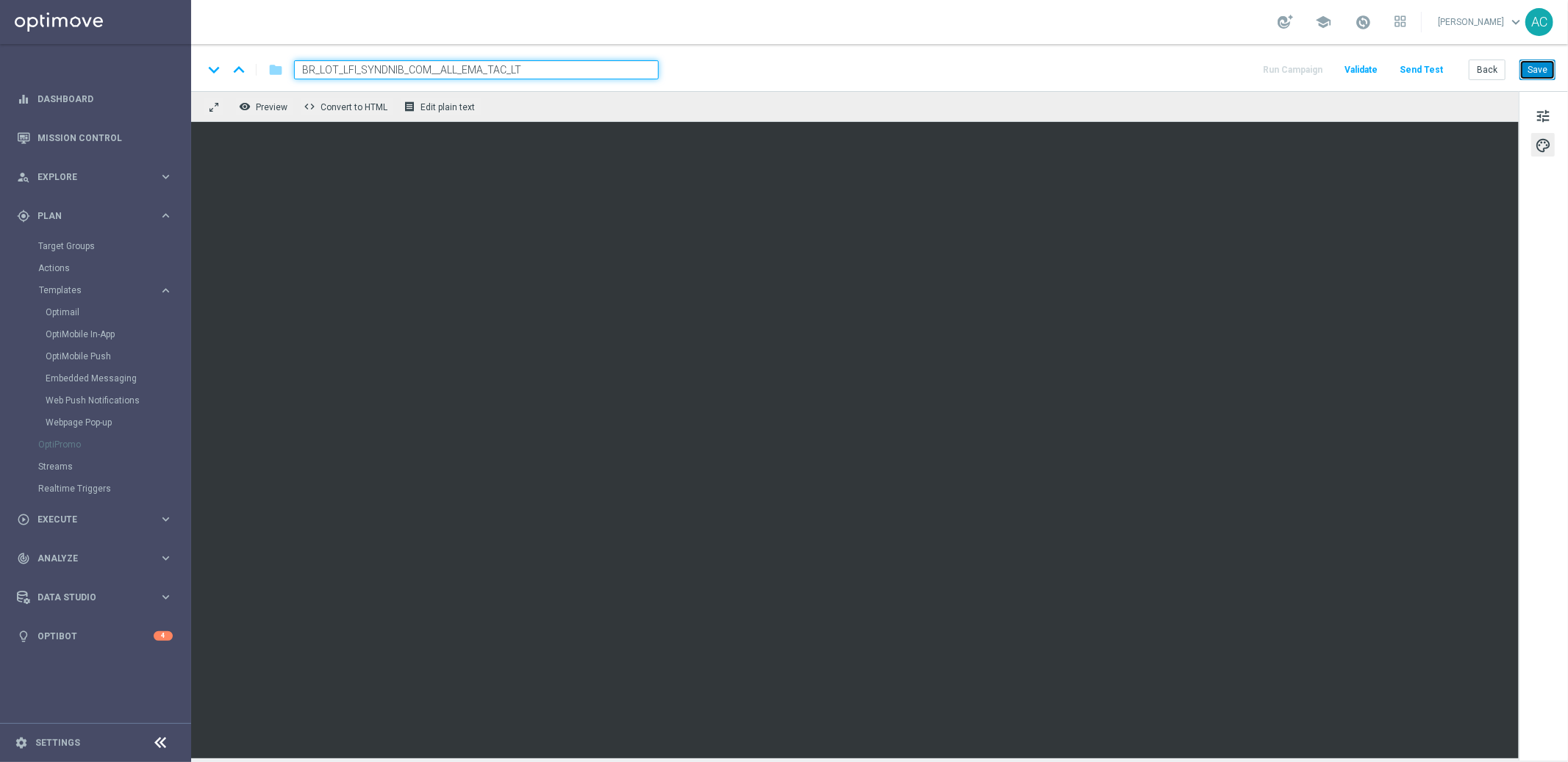
click at [1546, 72] on button "Save" at bounding box center [1536, 70] width 36 height 21
click at [1531, 114] on button "tune" at bounding box center [1542, 115] width 23 height 23
click at [1551, 118] on button "tune" at bounding box center [1542, 115] width 23 height 23
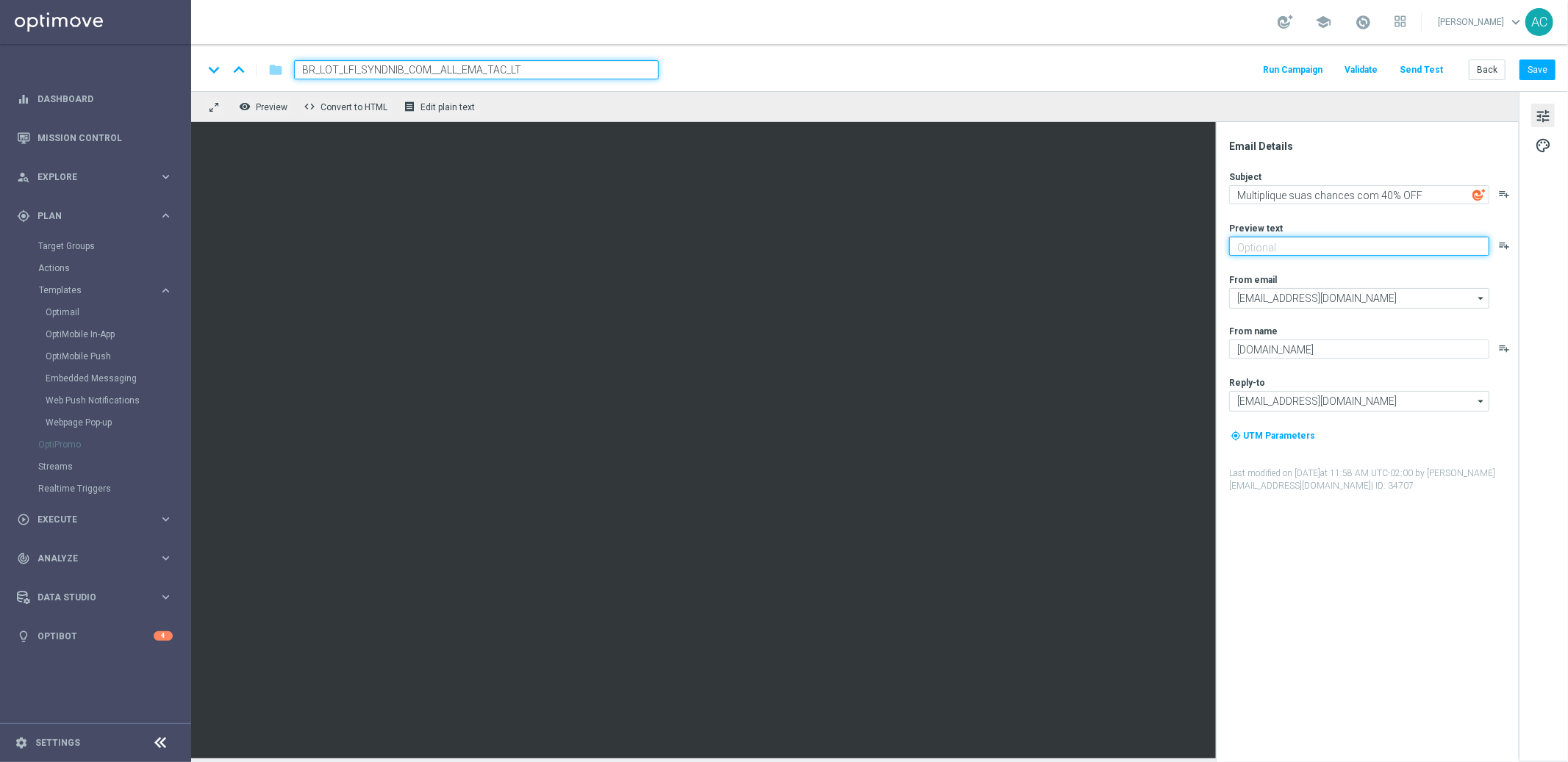
click at [1285, 245] on textarea at bounding box center [1359, 245] width 260 height 19
paste textarea "Aumente suas chances 2040 vezes"
click at [1552, 64] on button "Save" at bounding box center [1536, 70] width 36 height 21
click at [1540, 65] on button "Save" at bounding box center [1536, 70] width 36 height 21
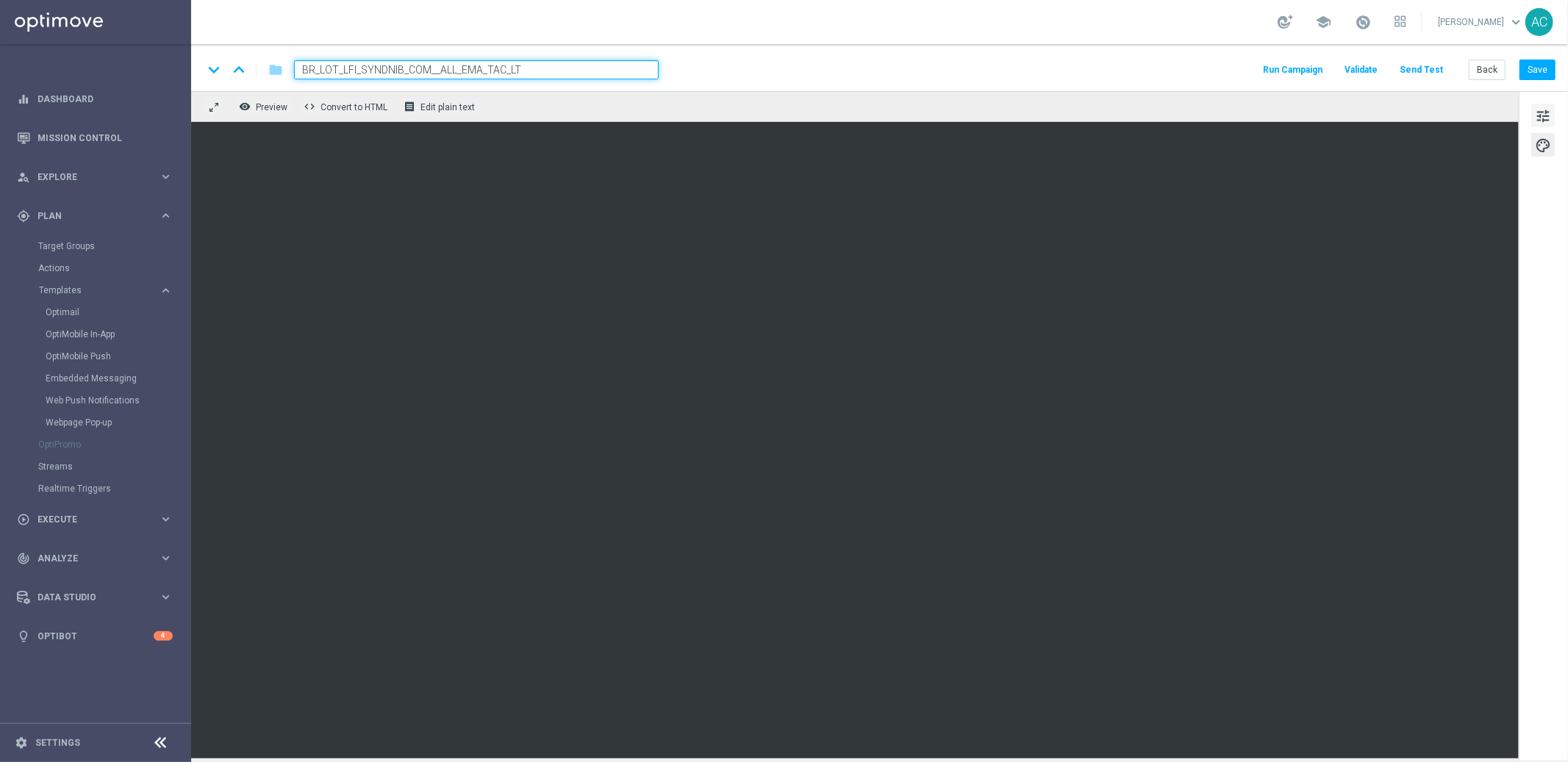
click at [1543, 113] on span "tune" at bounding box center [1543, 116] width 17 height 19
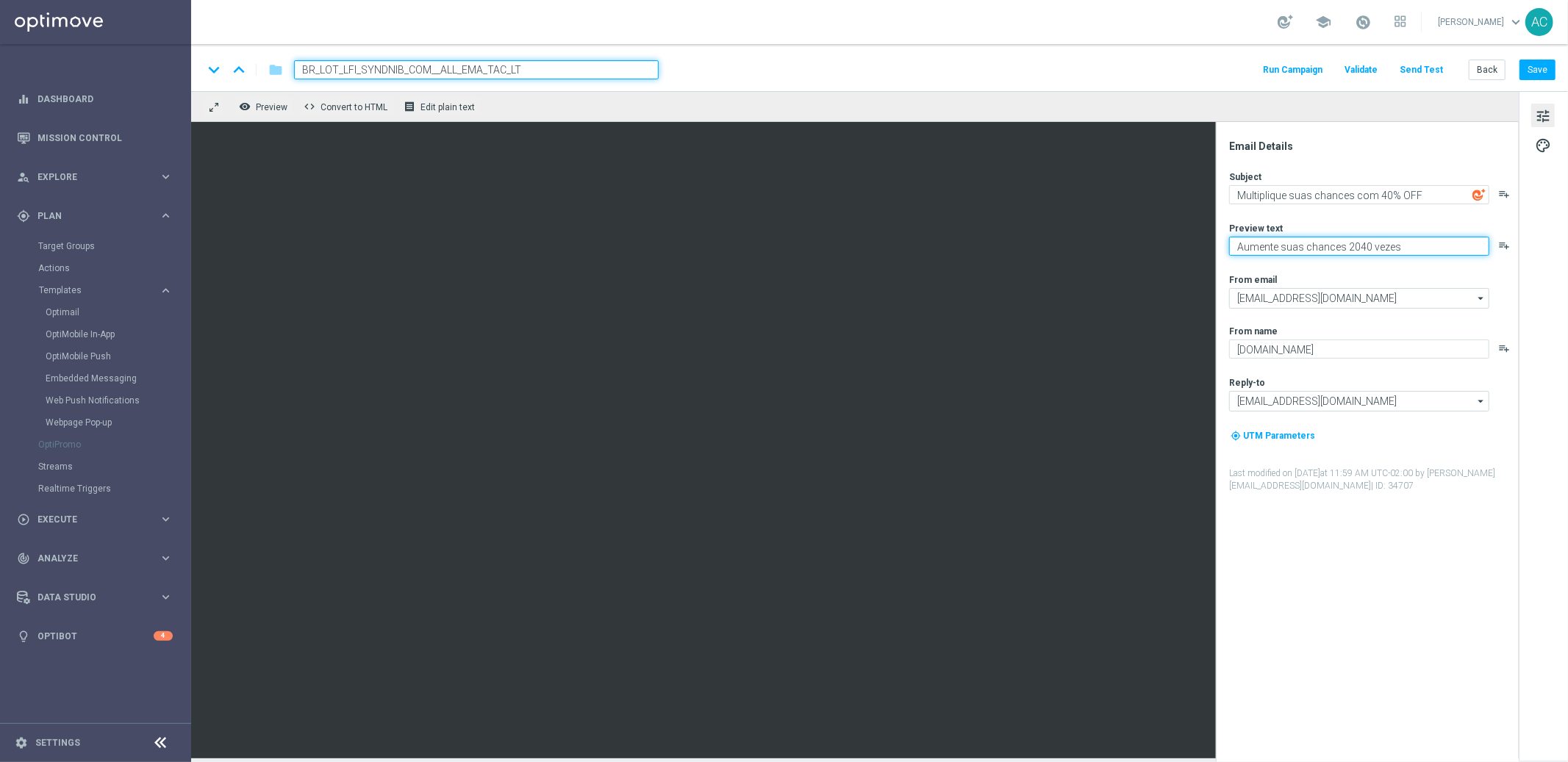
drag, startPoint x: 1415, startPoint y: 247, endPoint x: 1221, endPoint y: 247, distance: 194.0
click at [1221, 247] on div "Email Details Subject Multiplique suas chances com 40% OFF playlist_add Preview…" at bounding box center [1367, 442] width 303 height 640
type textarea "V"
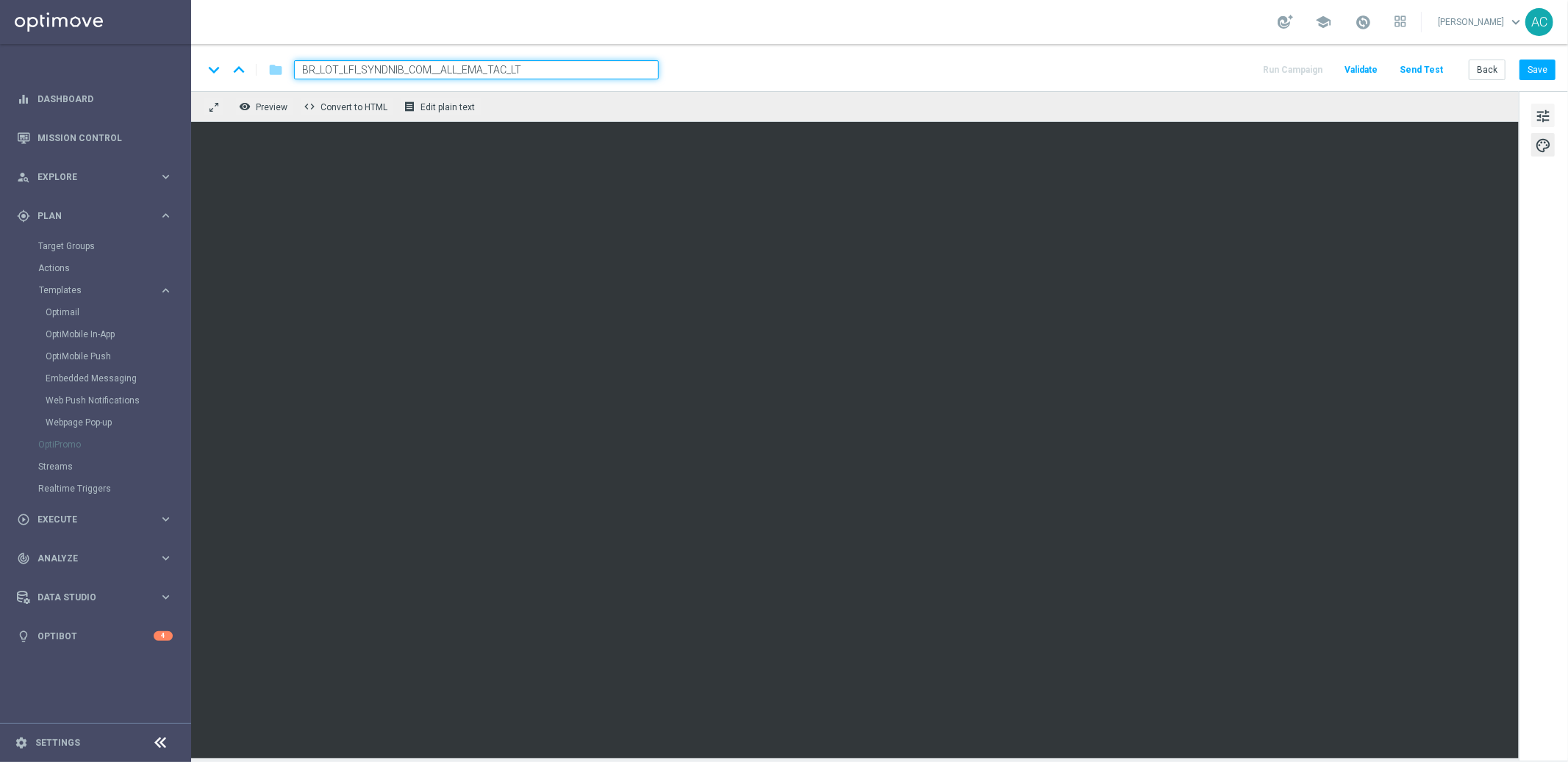
click at [1541, 119] on span "tune" at bounding box center [1543, 116] width 17 height 19
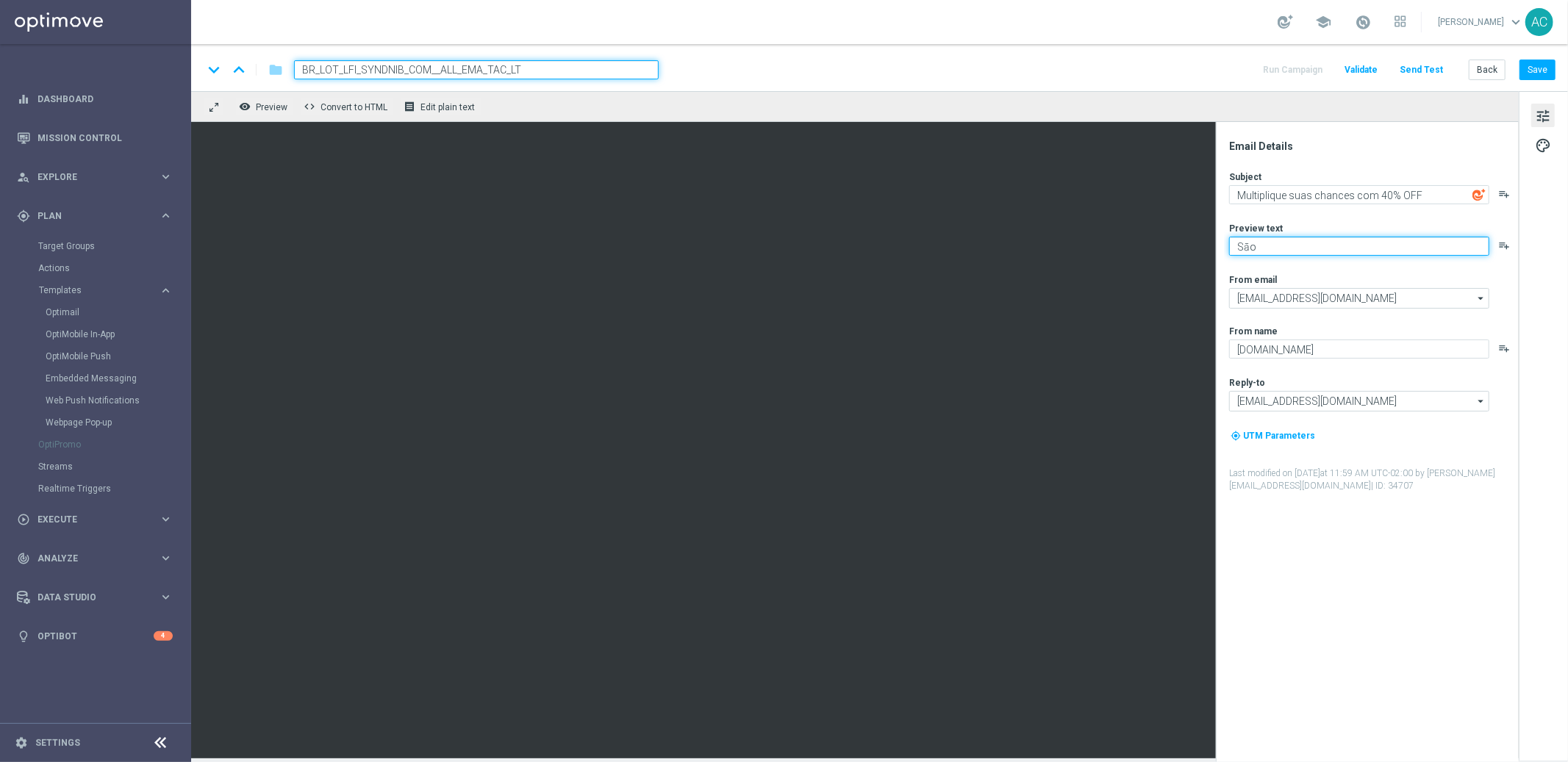
click at [1285, 241] on textarea "Sāo" at bounding box center [1359, 245] width 260 height 19
paste textarea "R$220 milhões"
type textarea "Sāo R$220 milhões em Jogo!"
click at [1544, 75] on button "Save" at bounding box center [1536, 70] width 36 height 21
click at [1544, 73] on button "Save" at bounding box center [1536, 70] width 36 height 21
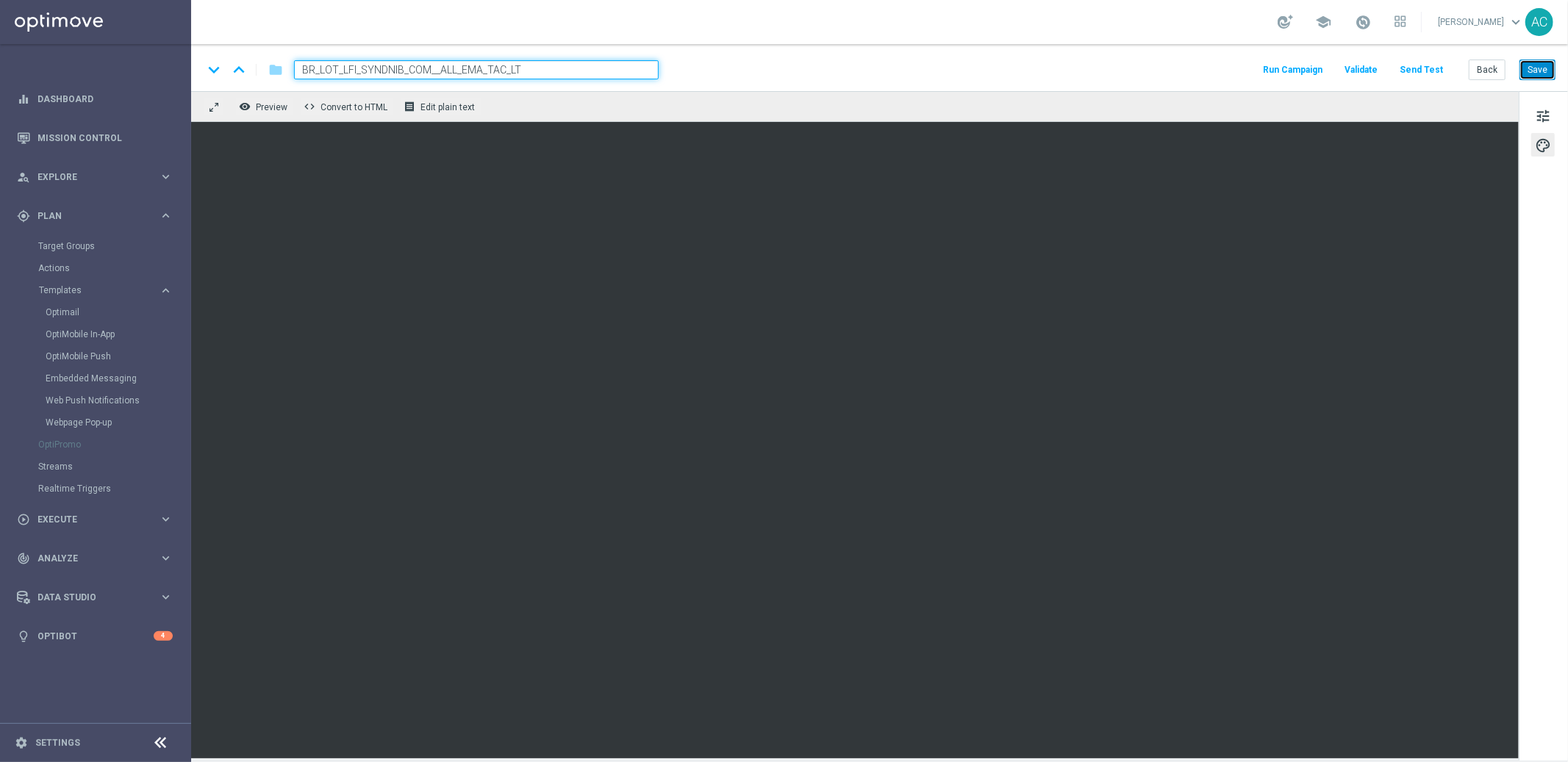
click at [1546, 68] on button "Save" at bounding box center [1536, 70] width 36 height 21
click at [441, 70] on input "BR_LOT_LFI_SYNDNIB_COM__ALL_EMA_TAC_LT" at bounding box center [477, 70] width 365 height 19
click at [1546, 119] on span "tune" at bounding box center [1543, 116] width 17 height 19
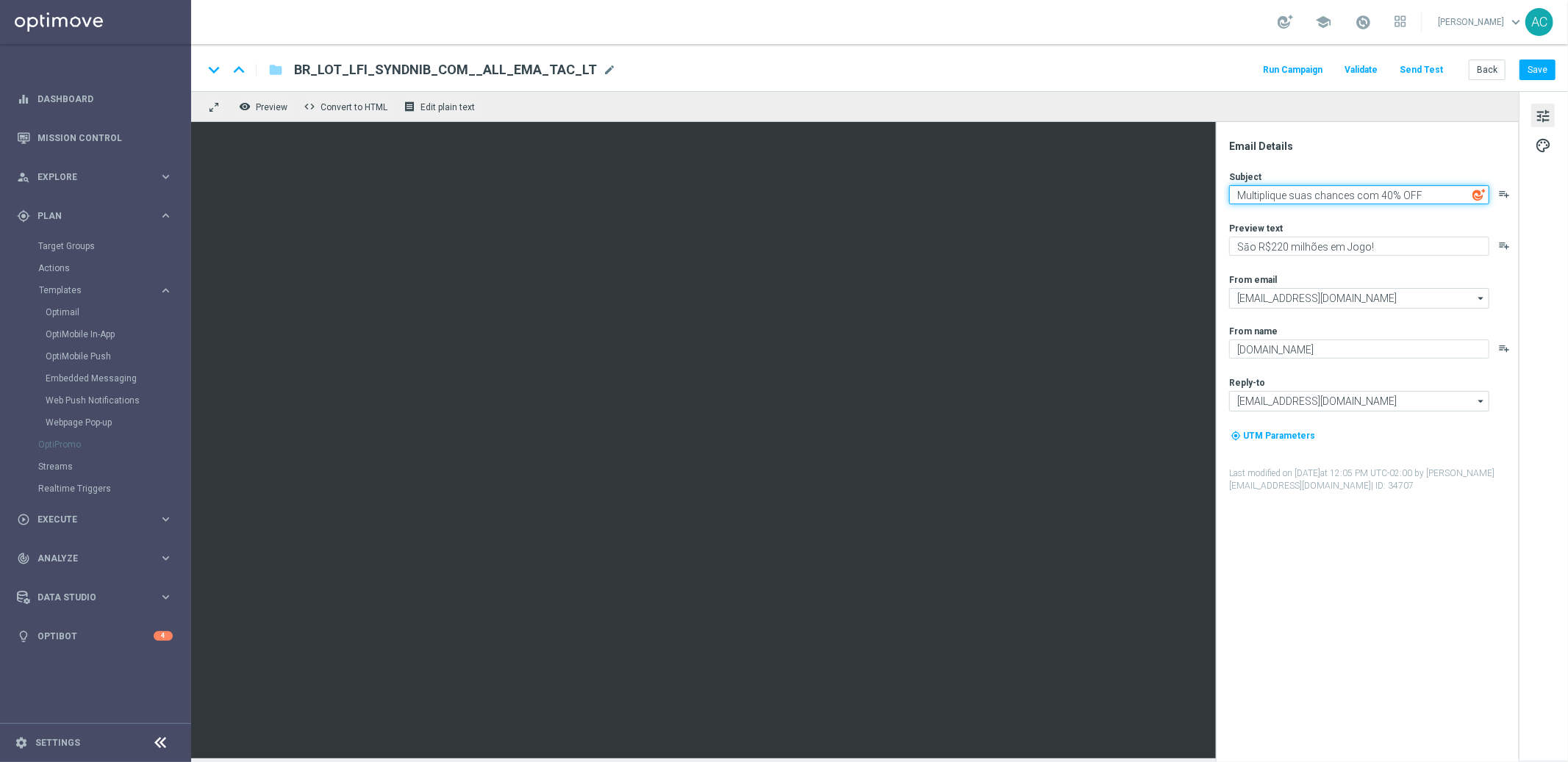
click at [1284, 199] on textarea "Multiplique suas chances com 40% OFF" at bounding box center [1359, 194] width 260 height 19
click at [1285, 199] on textarea "Multiplique suas chances com 40% OFF" at bounding box center [1359, 194] width 260 height 19
click at [1288, 201] on textarea "Multiplique suas chances com 40% OFF" at bounding box center [1359, 194] width 260 height 19
click at [1287, 201] on textarea "Multiplique suas chances com 40% OFF" at bounding box center [1359, 194] width 260 height 19
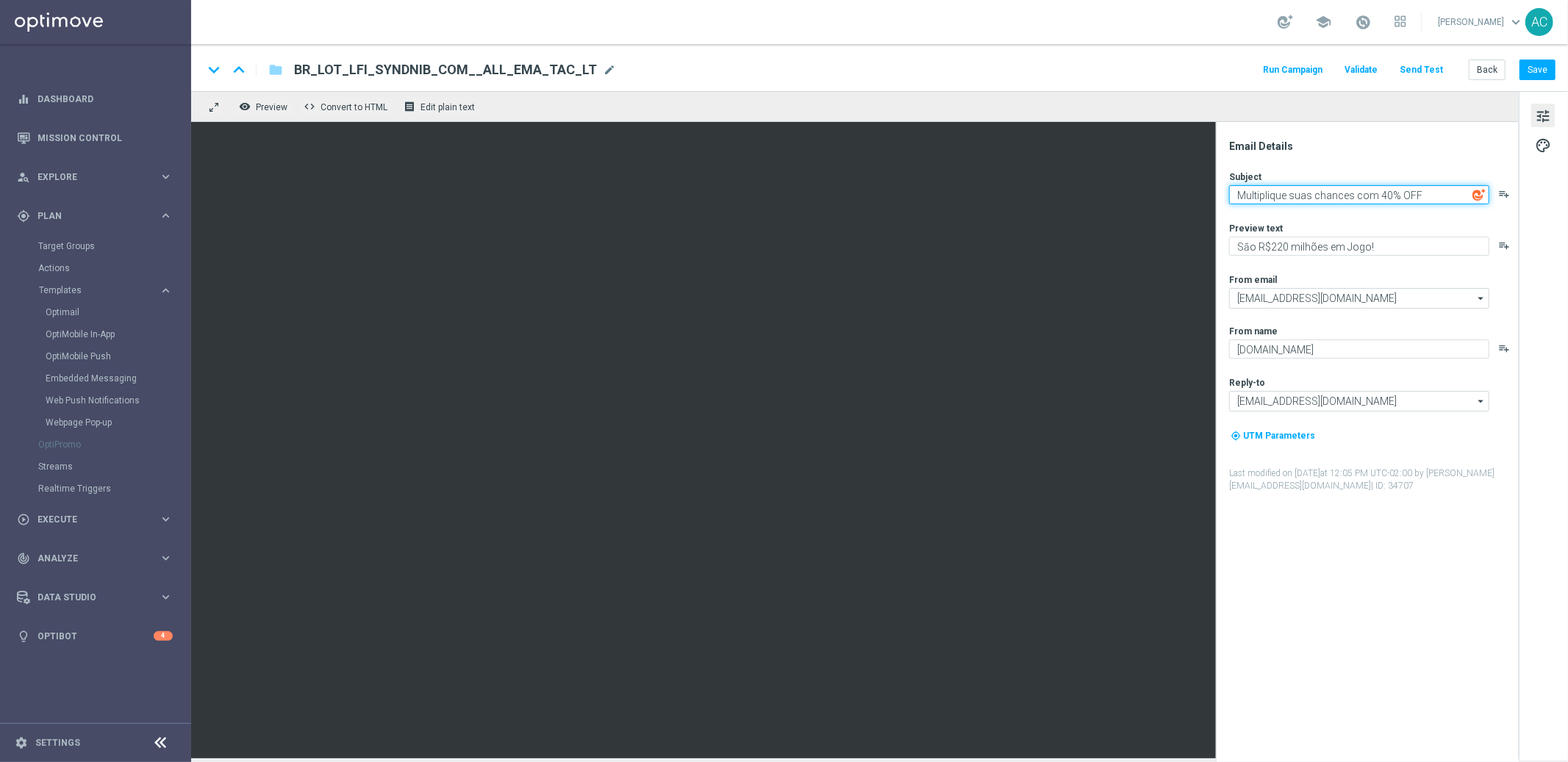
click at [1287, 201] on textarea "Multiplique suas chances com 40% OFF" at bounding box center [1359, 194] width 260 height 19
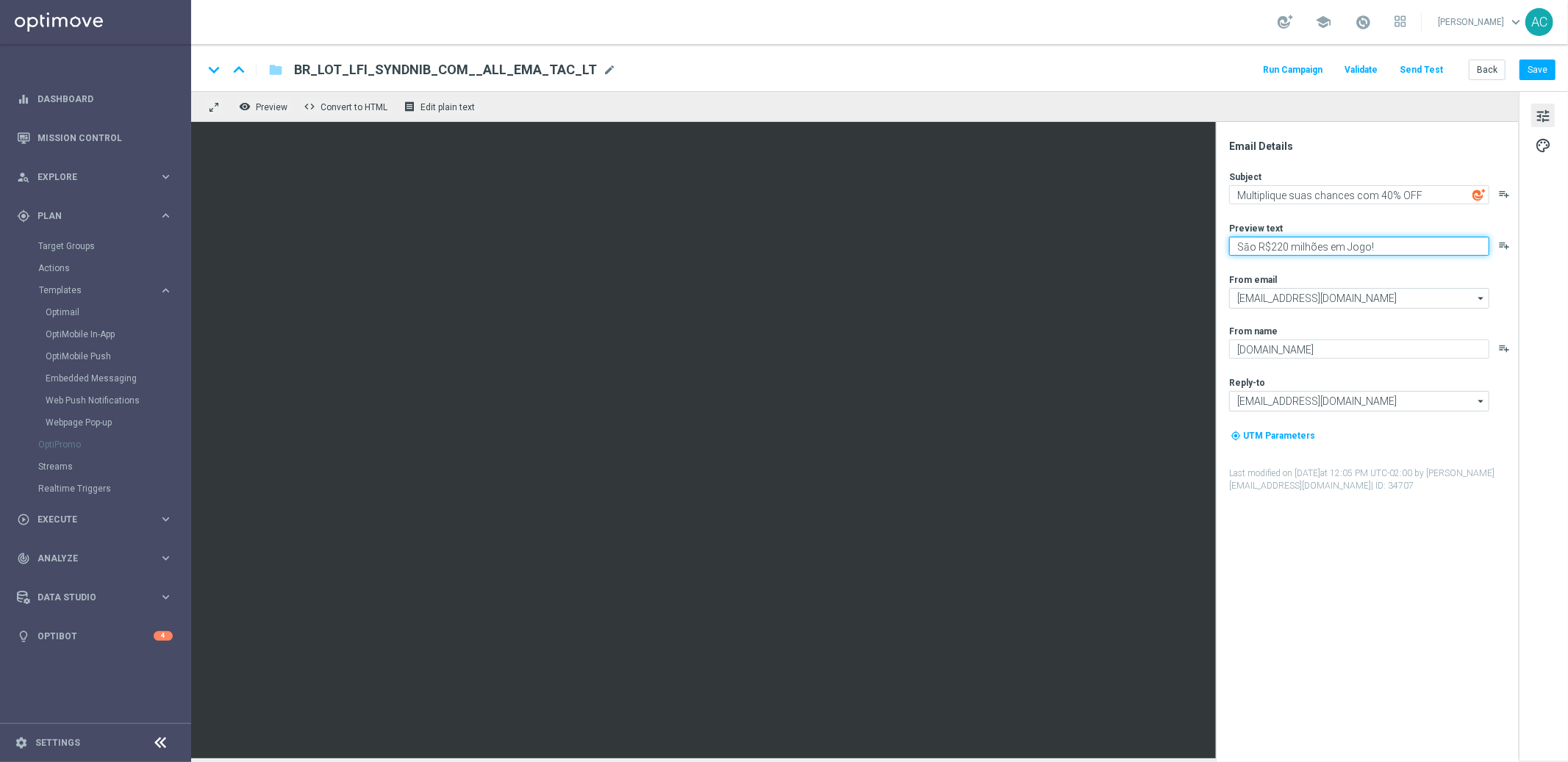
click at [1278, 243] on textarea "Sāo R$220 milhões em Jogo!" at bounding box center [1359, 245] width 260 height 19
